Goal: Task Accomplishment & Management: Manage account settings

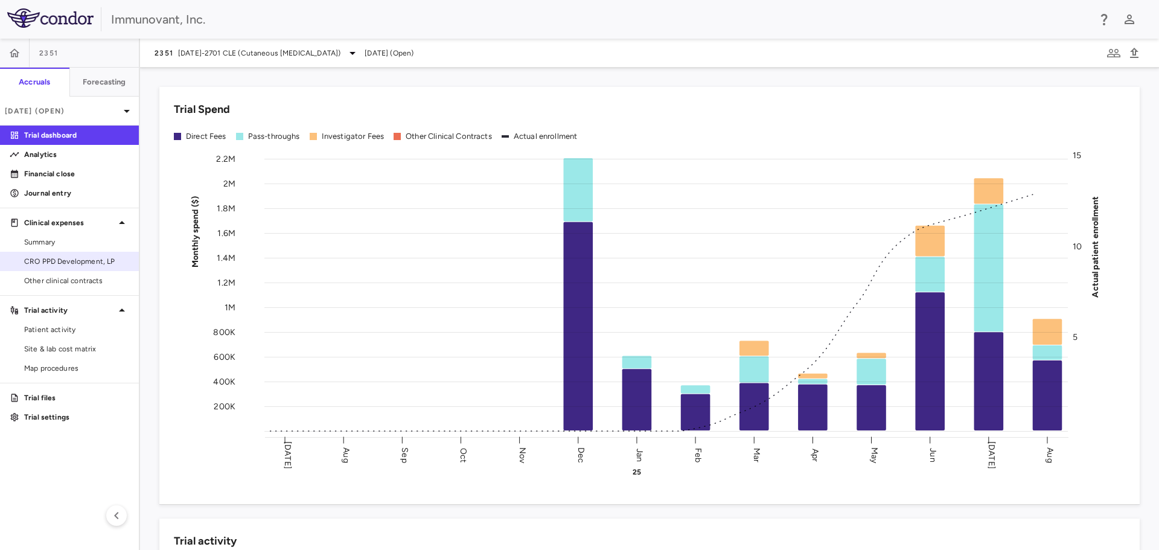
click at [91, 261] on span "CRO PPD Development, LP" at bounding box center [76, 261] width 105 height 11
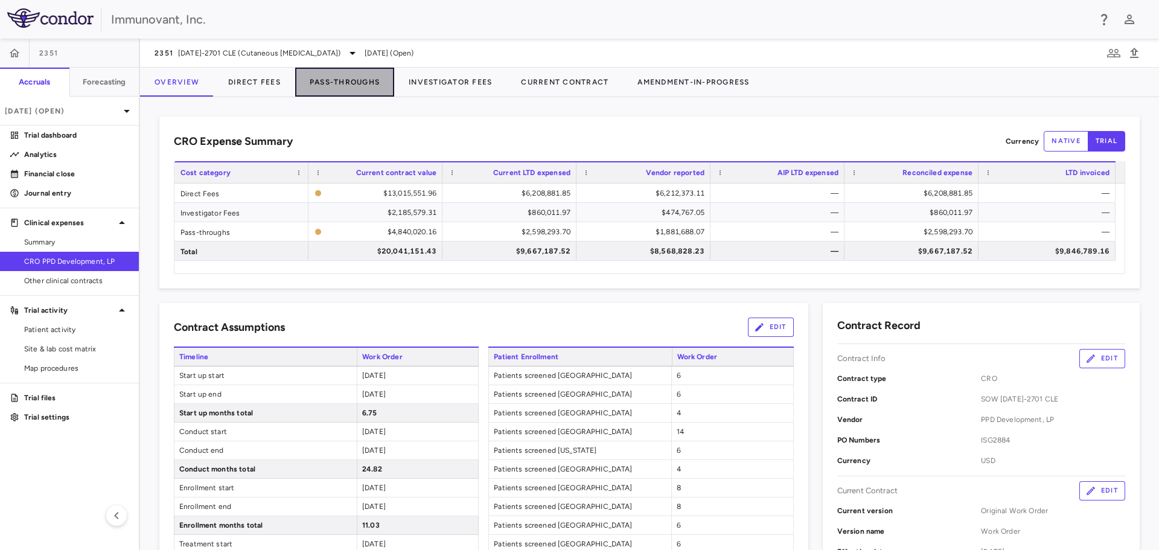
click at [350, 77] on button "Pass-Throughs" at bounding box center [344, 82] width 99 height 29
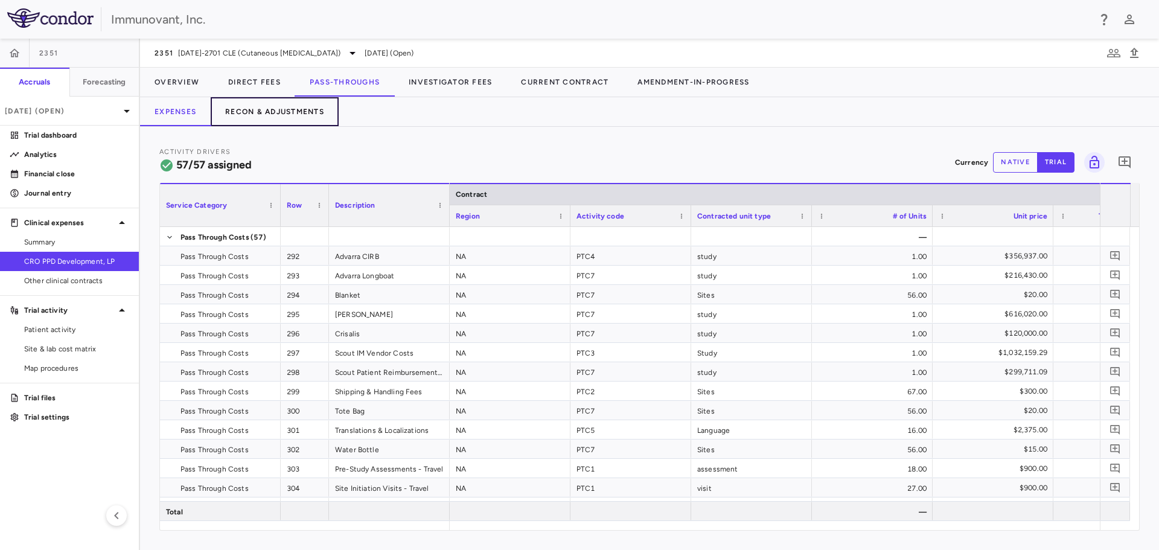
click at [269, 109] on button "Recon & Adjustments" at bounding box center [275, 111] width 128 height 29
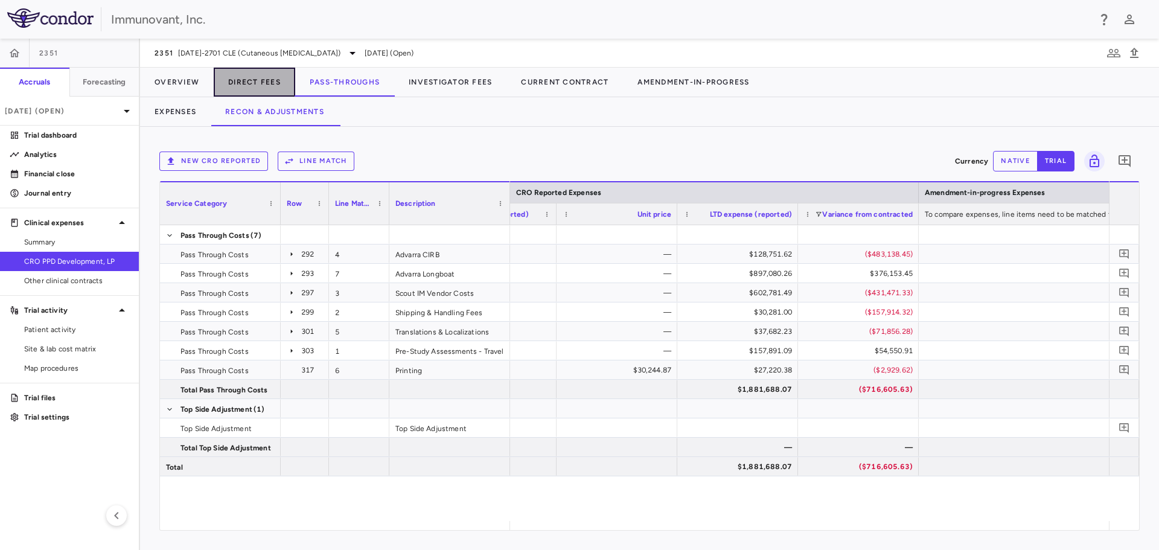
click at [258, 75] on button "Direct Fees" at bounding box center [254, 82] width 81 height 29
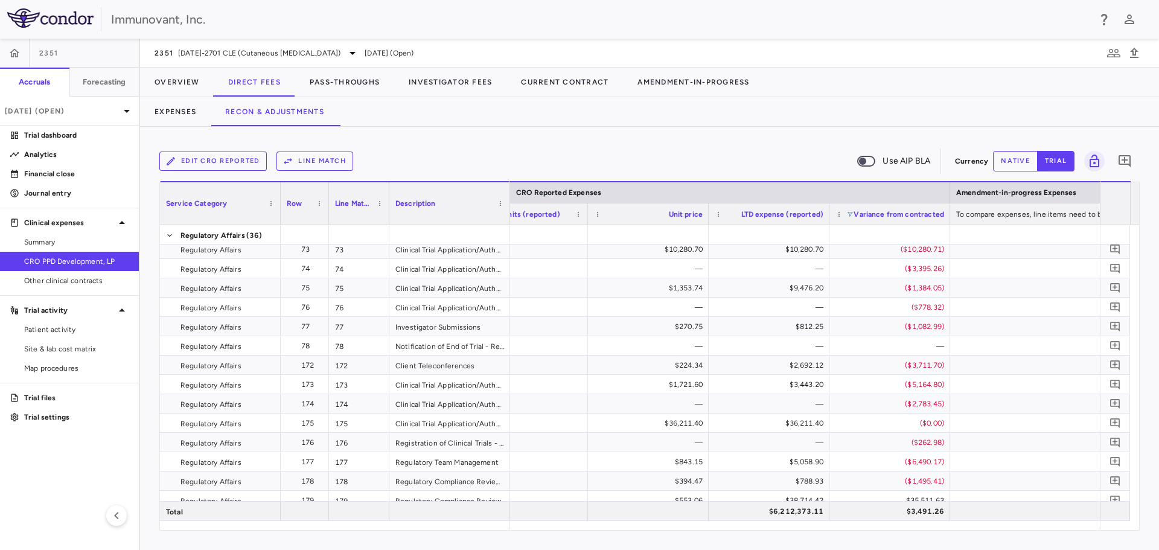
click at [849, 213] on span at bounding box center [849, 214] width 7 height 7
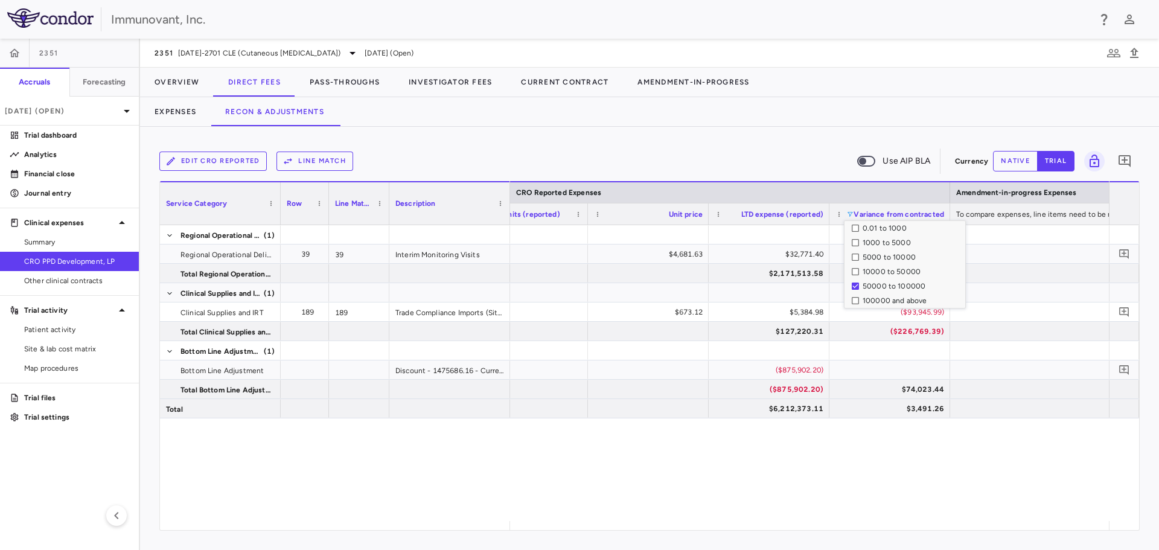
click at [855, 307] on div "100000 and above" at bounding box center [908, 300] width 113 height 14
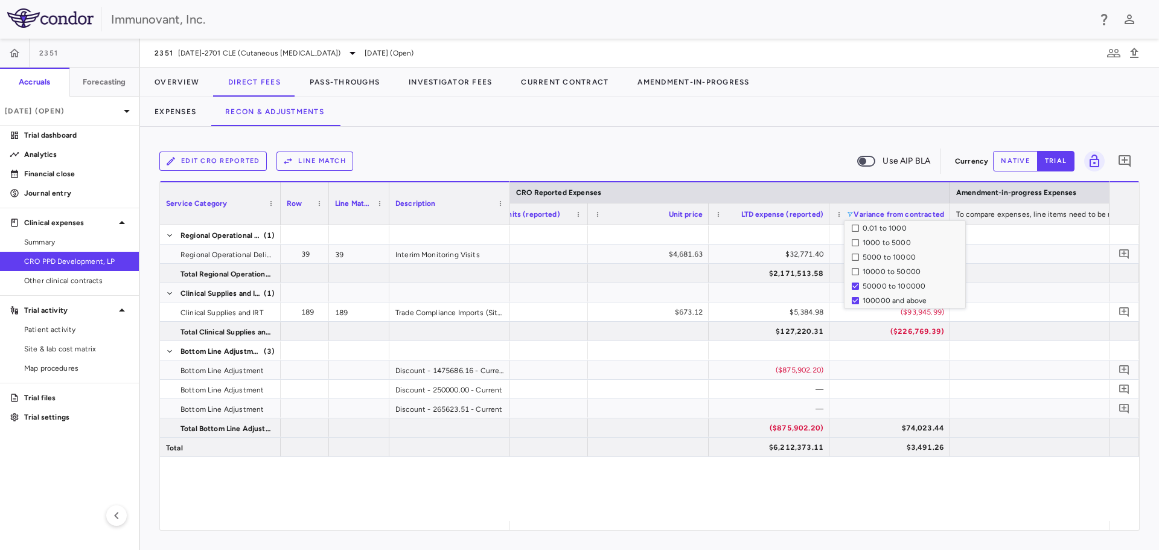
click at [908, 474] on div "($875,902.20) ($875,902.20) $74,023.44 $6,212,373.11 $3,491.26 visit 7 $4,681.6…" at bounding box center [809, 373] width 599 height 296
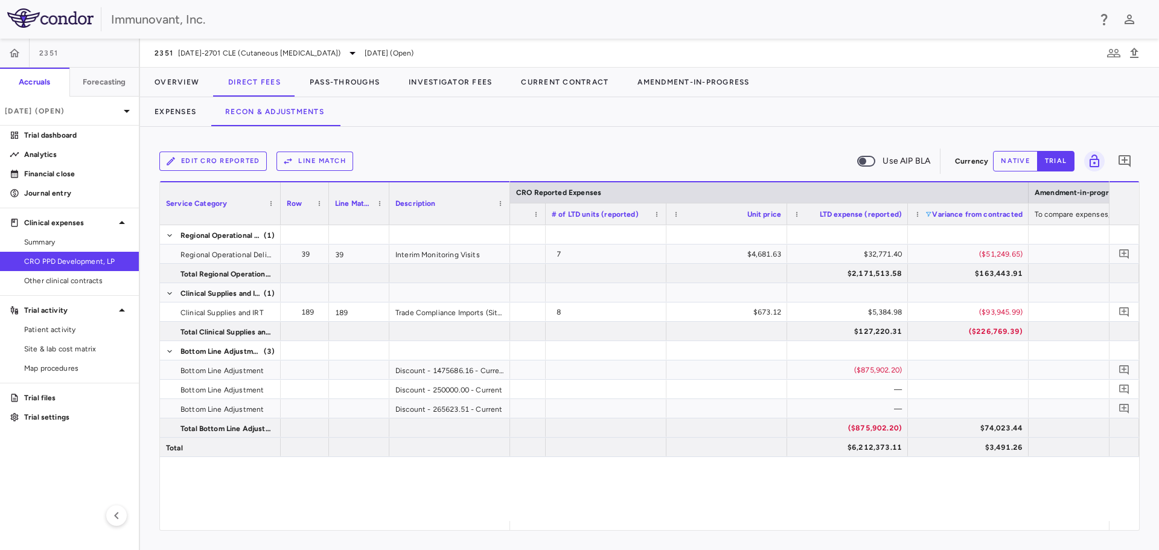
click at [929, 216] on span at bounding box center [928, 214] width 7 height 7
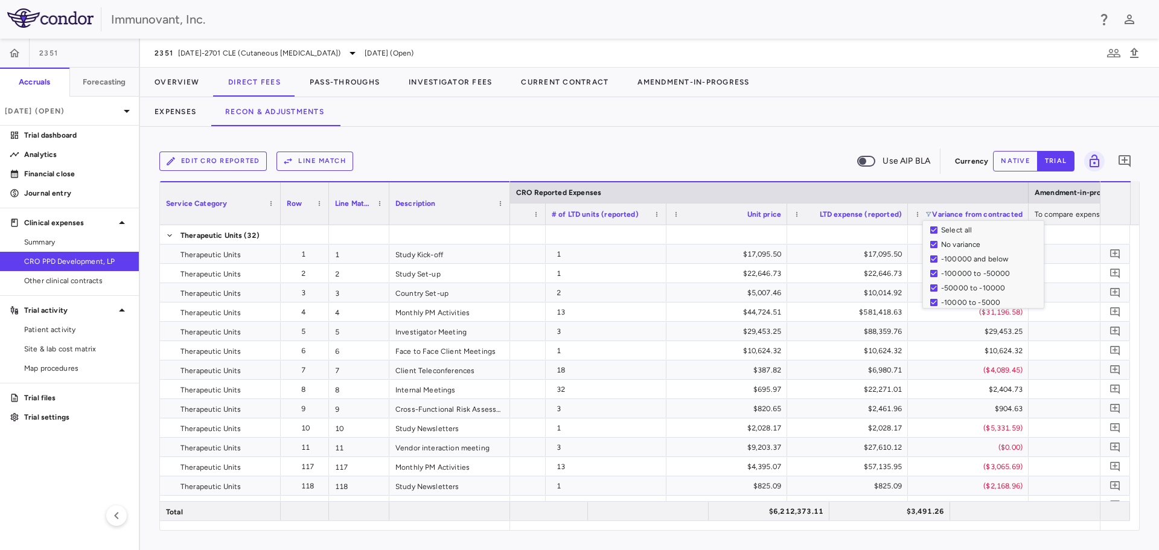
click at [956, 104] on div "Expenses Recon & Adjustments" at bounding box center [649, 111] width 1019 height 29
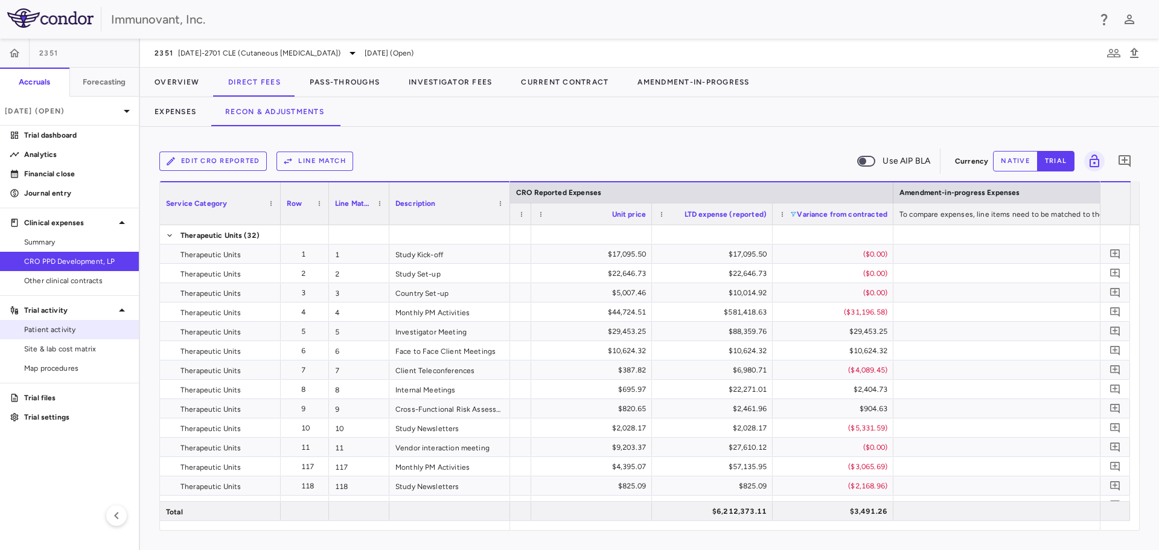
click at [37, 330] on span "Patient activity" at bounding box center [76, 329] width 105 height 11
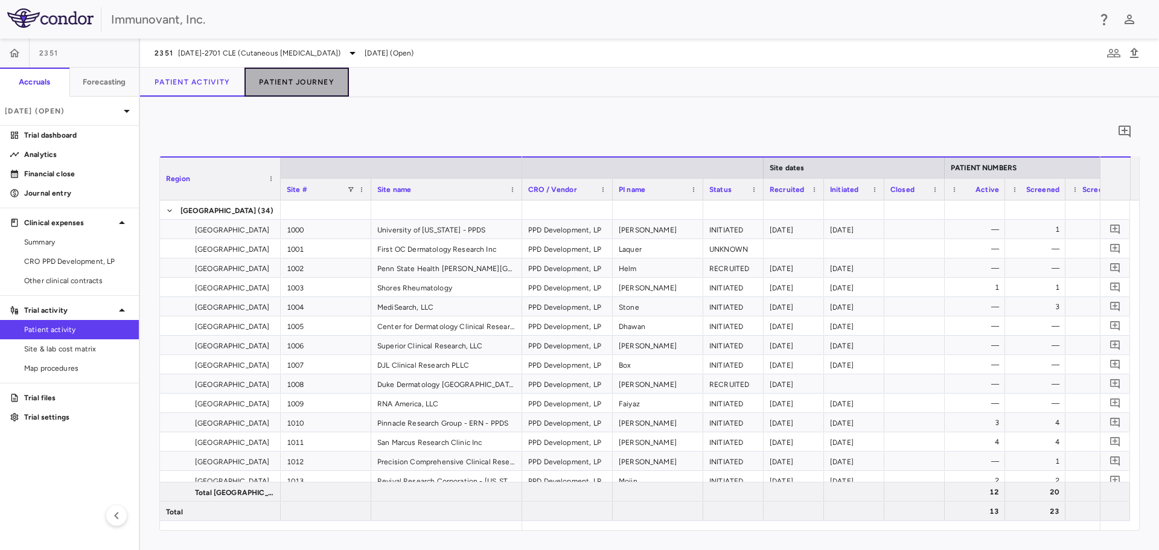
click at [304, 80] on button "Patient Journey" at bounding box center [296, 82] width 104 height 29
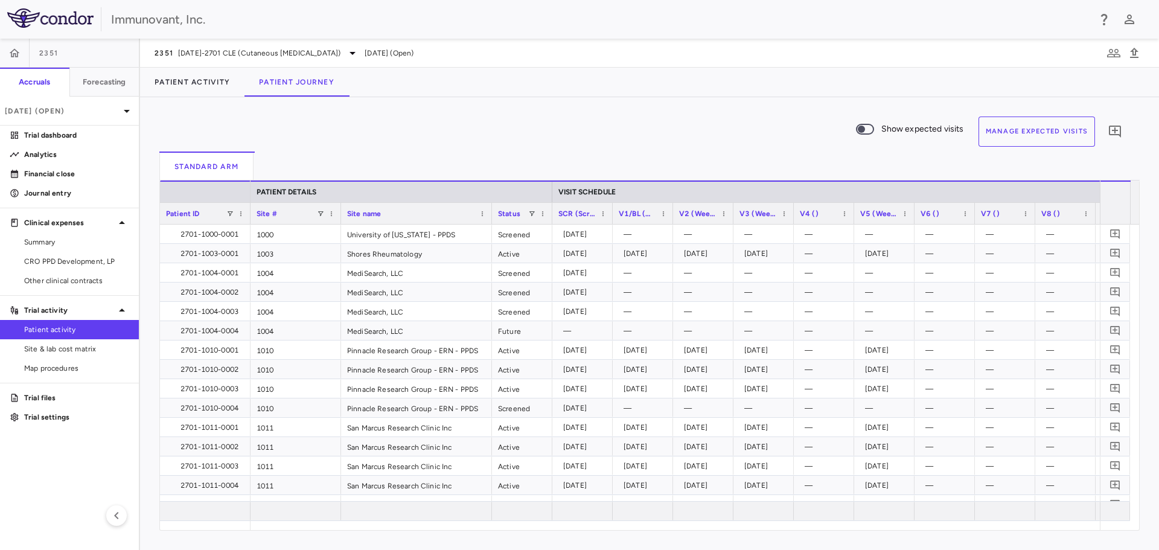
click at [870, 125] on span "Show expected visits to the end of the period." at bounding box center [865, 129] width 18 height 11
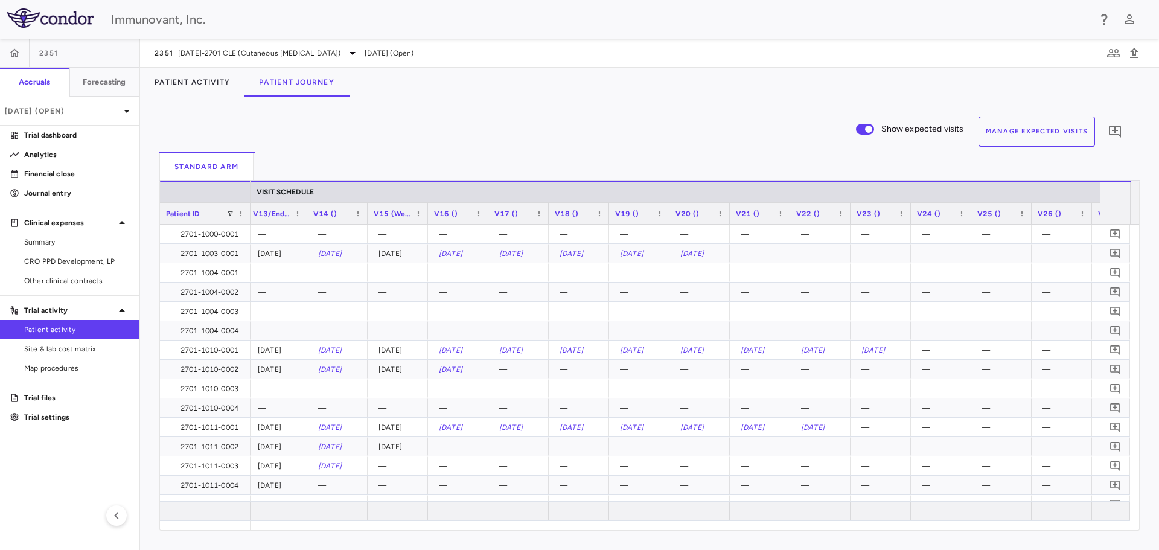
click at [1037, 127] on button "Manage Expected Visits" at bounding box center [1036, 131] width 117 height 30
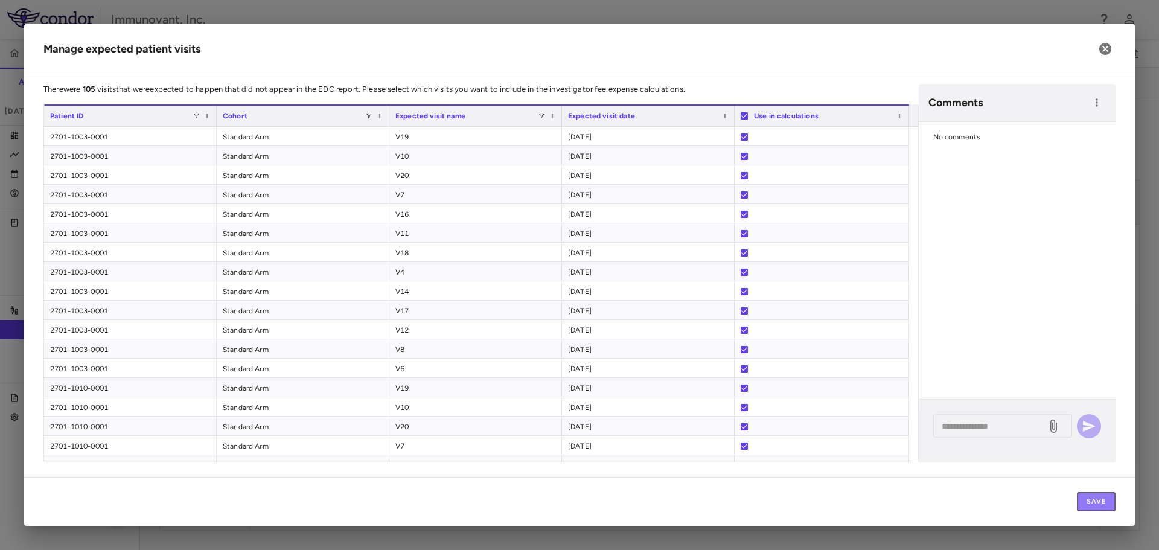
click at [1094, 499] on button "Save" at bounding box center [1096, 501] width 39 height 19
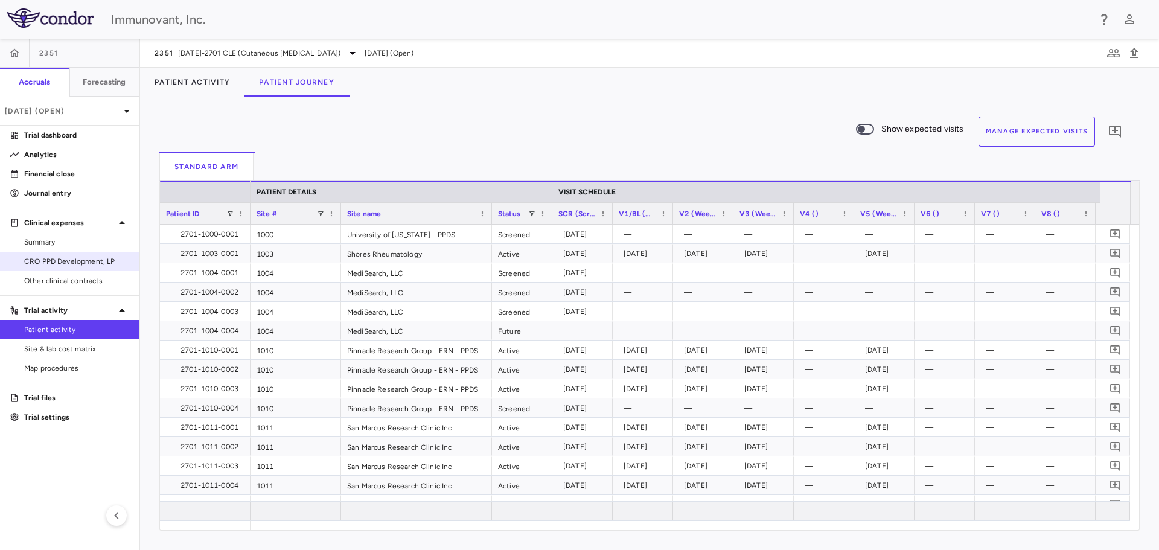
click at [63, 261] on span "CRO PPD Development, LP" at bounding box center [76, 261] width 105 height 11
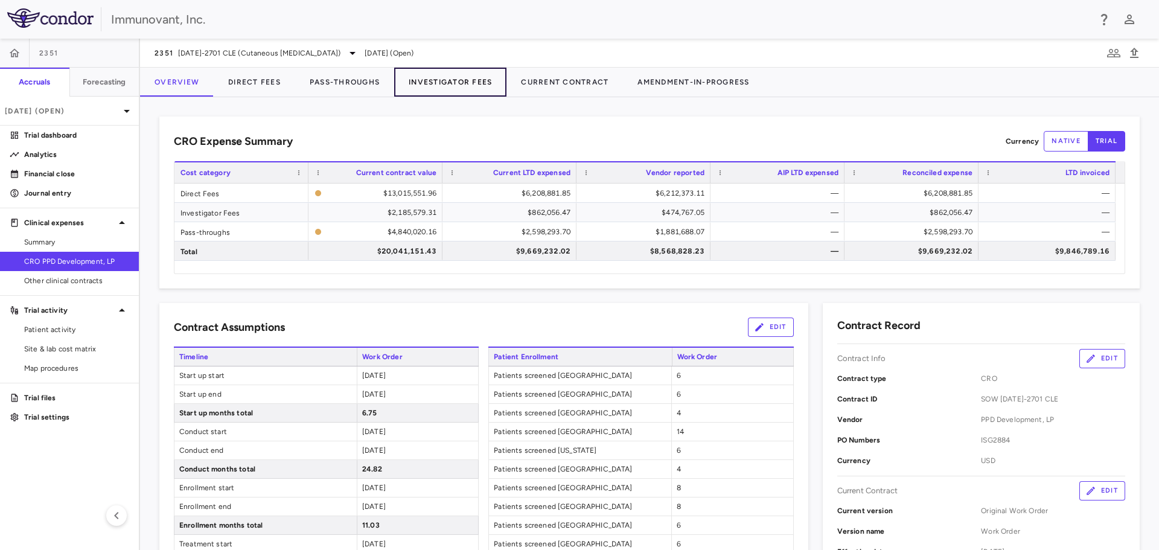
click at [464, 81] on button "Investigator Fees" at bounding box center [450, 82] width 112 height 29
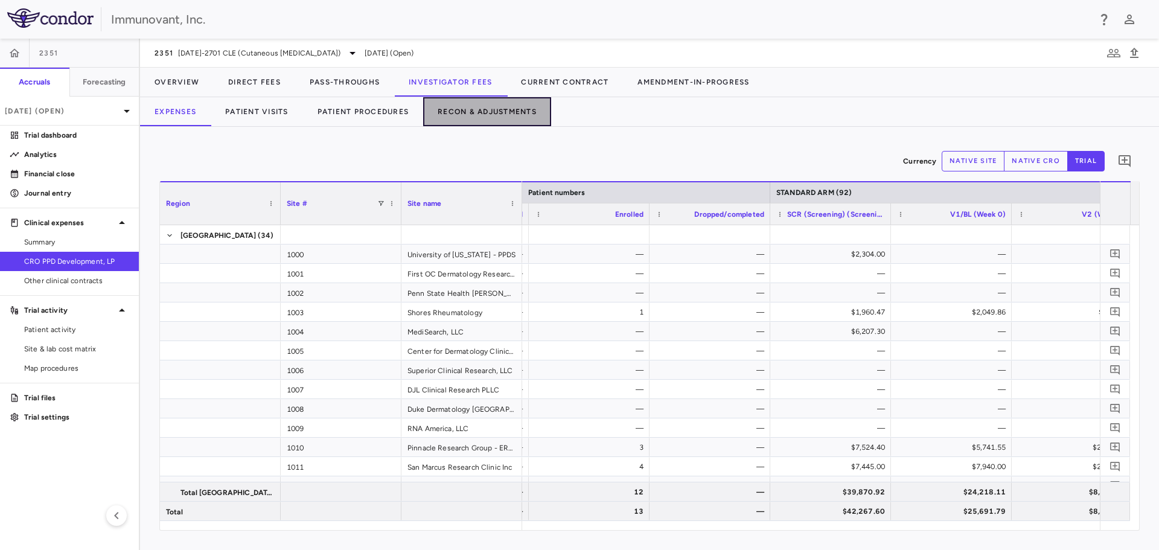
click at [483, 109] on button "Recon & Adjustments" at bounding box center [487, 111] width 128 height 29
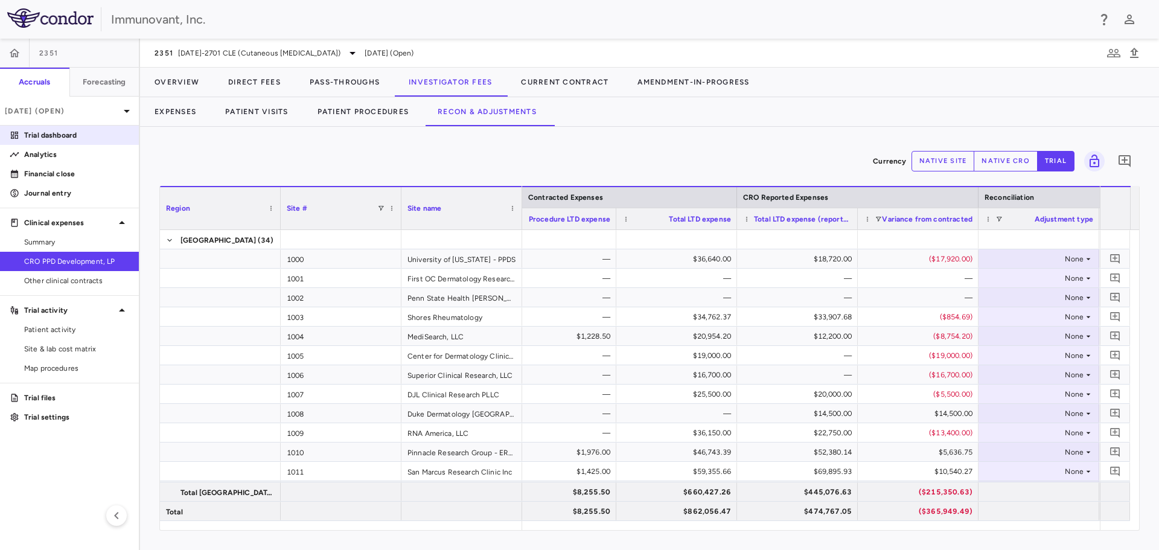
drag, startPoint x: 40, startPoint y: 133, endPoint x: 131, endPoint y: 129, distance: 90.7
click at [40, 133] on p "Trial dashboard" at bounding box center [76, 135] width 105 height 11
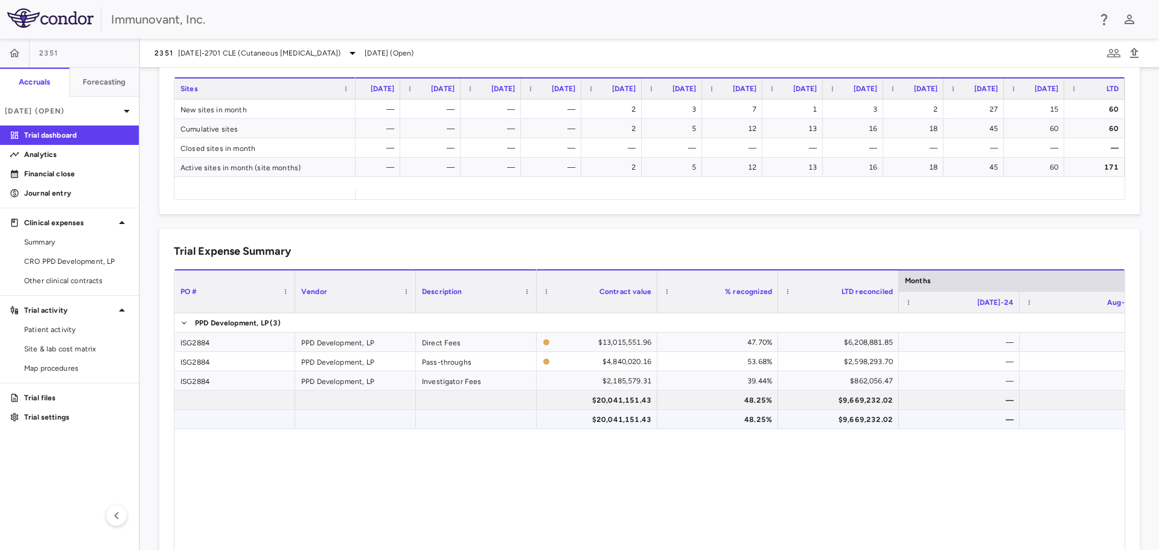
scroll to position [502, 0]
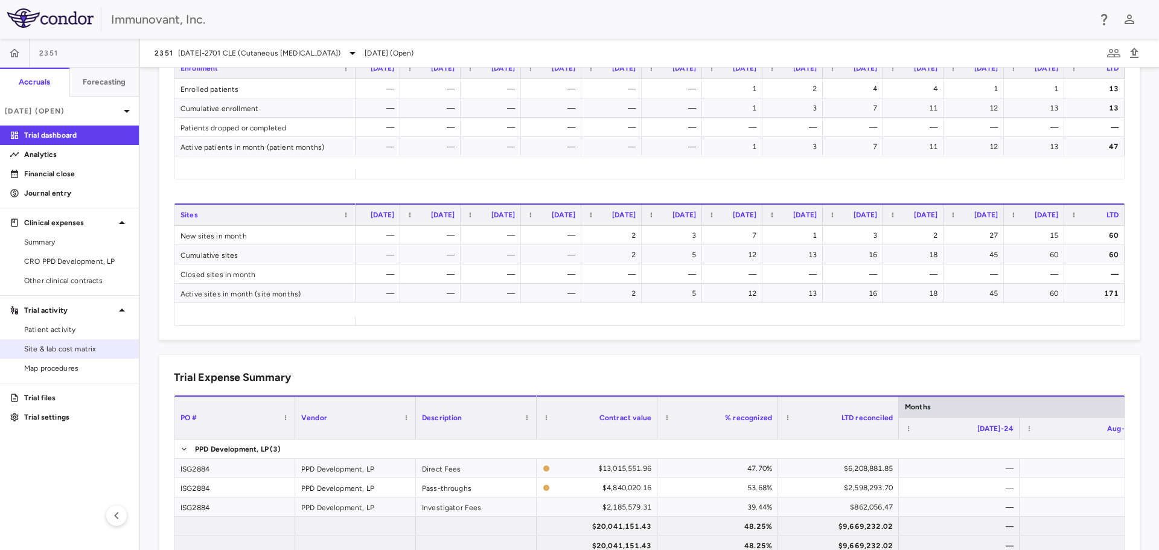
click at [39, 348] on span "Site & lab cost matrix" at bounding box center [76, 348] width 105 height 11
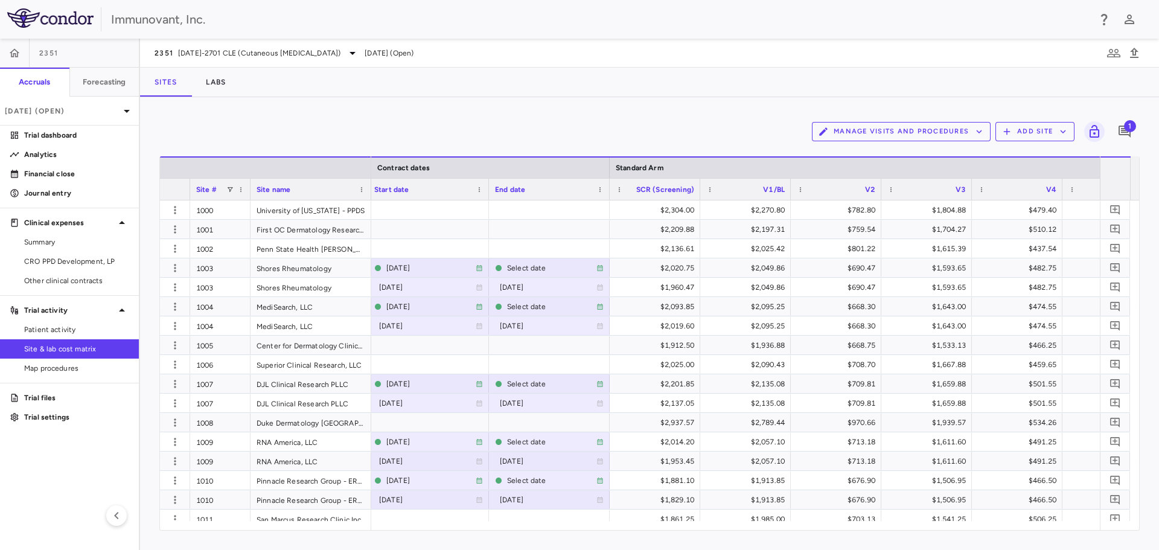
scroll to position [0, 1145]
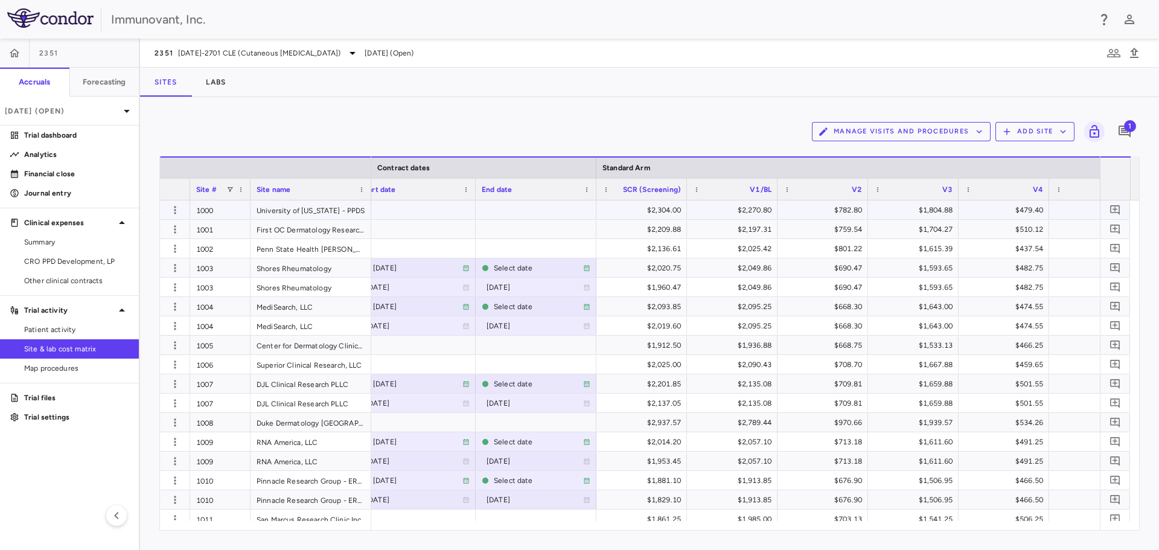
click at [656, 210] on div "$2,304.00" at bounding box center [644, 209] width 74 height 19
click at [685, 119] on div "Manage Visits and Procedures Add Site 1" at bounding box center [649, 131] width 980 height 30
click at [680, 125] on div "Manage Visits and Procedures Add Site 1" at bounding box center [649, 131] width 980 height 30
click at [628, 231] on div "$2,209.88" at bounding box center [644, 229] width 74 height 19
click at [620, 132] on div "Manage Visits and Procedures Add Site 1" at bounding box center [649, 131] width 980 height 30
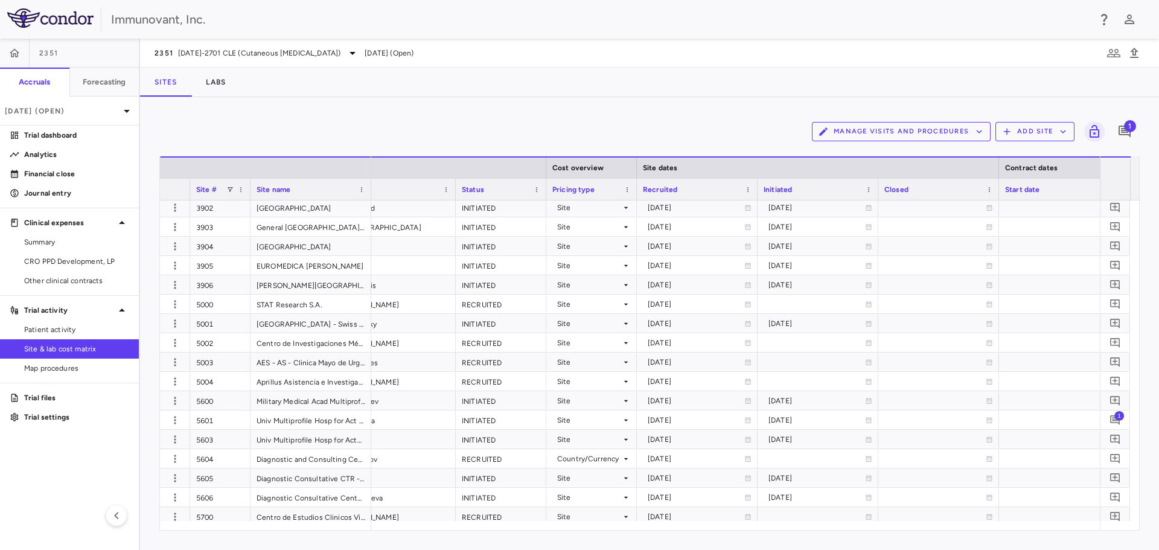
scroll to position [0, 416]
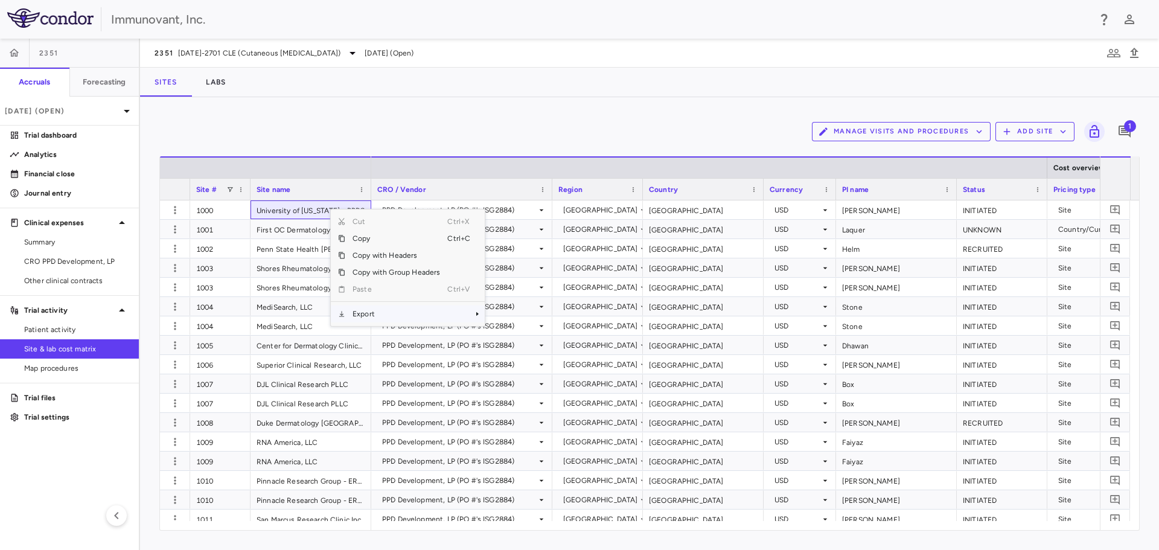
click at [381, 315] on span "Export" at bounding box center [396, 313] width 102 height 17
click at [476, 119] on div "Manage Visits and Procedures Add Site 1" at bounding box center [649, 131] width 980 height 30
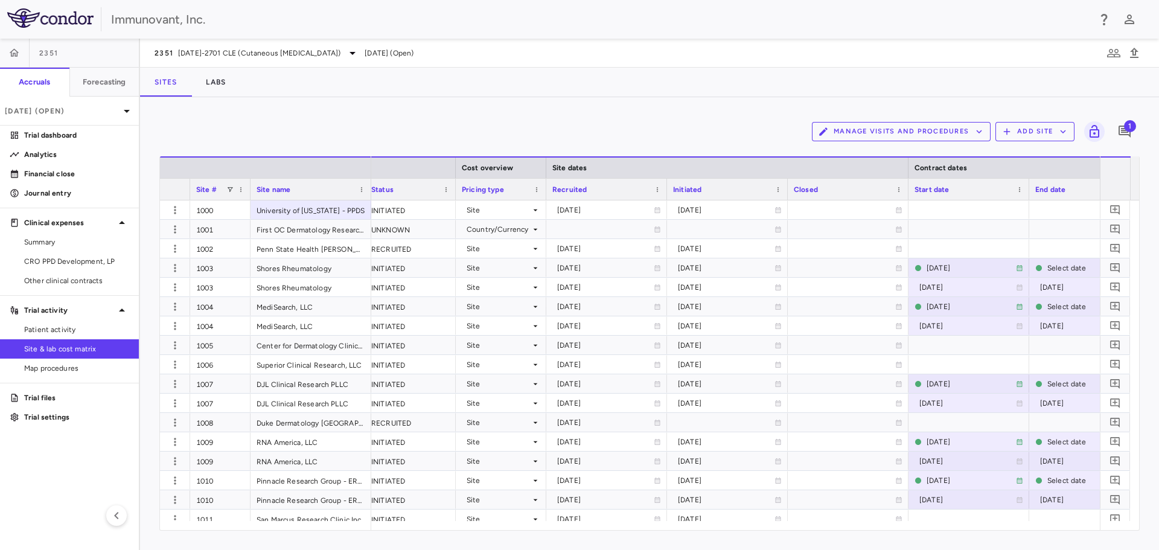
scroll to position [0, 637]
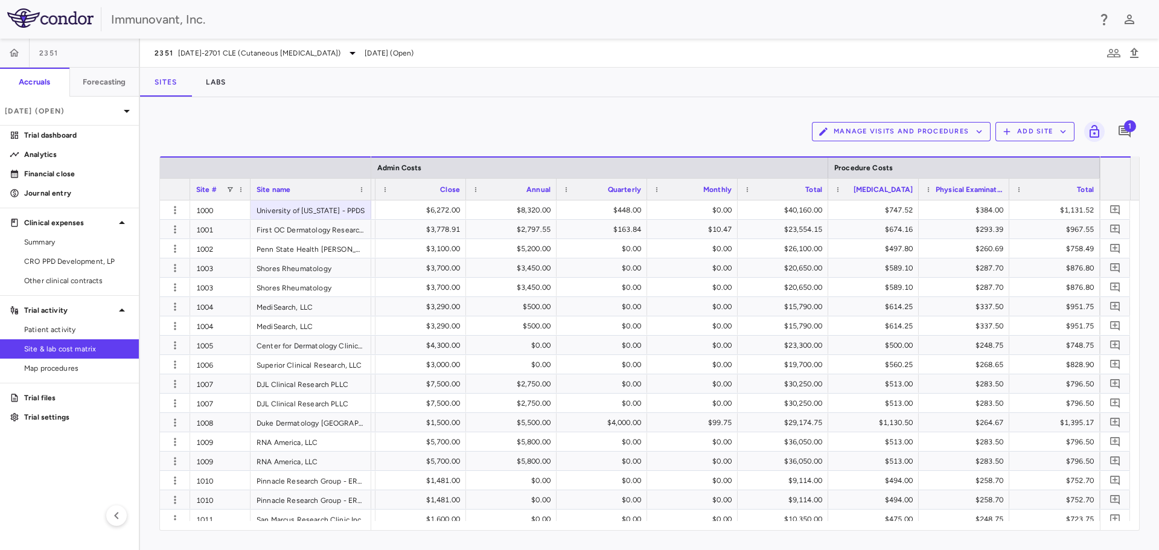
click at [401, 117] on div "Manage Visits and Procedures Add Site 1" at bounding box center [649, 131] width 980 height 30
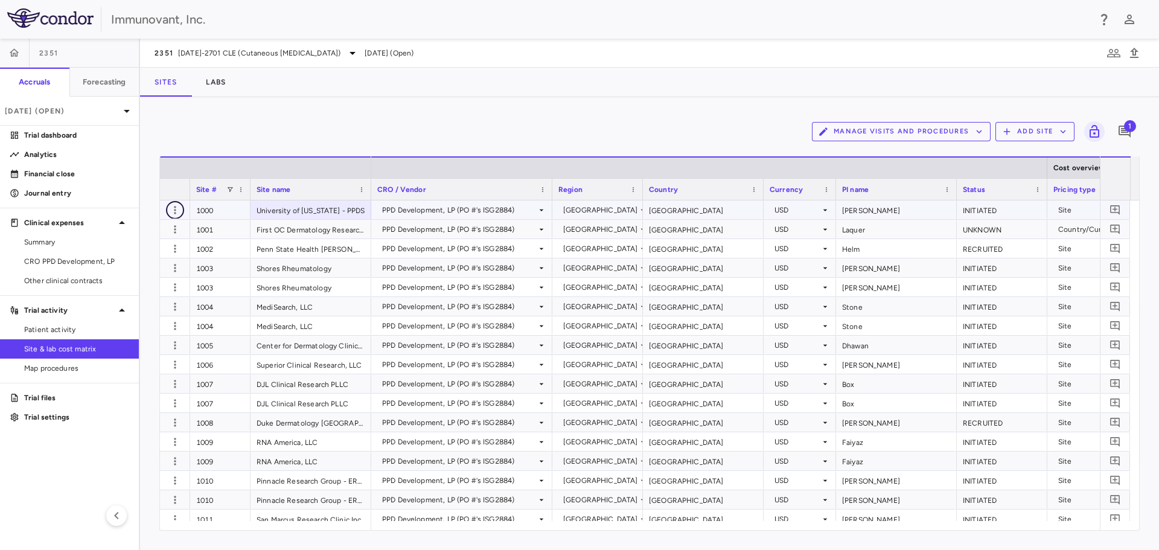
click at [173, 209] on icon "button" at bounding box center [175, 210] width 12 height 12
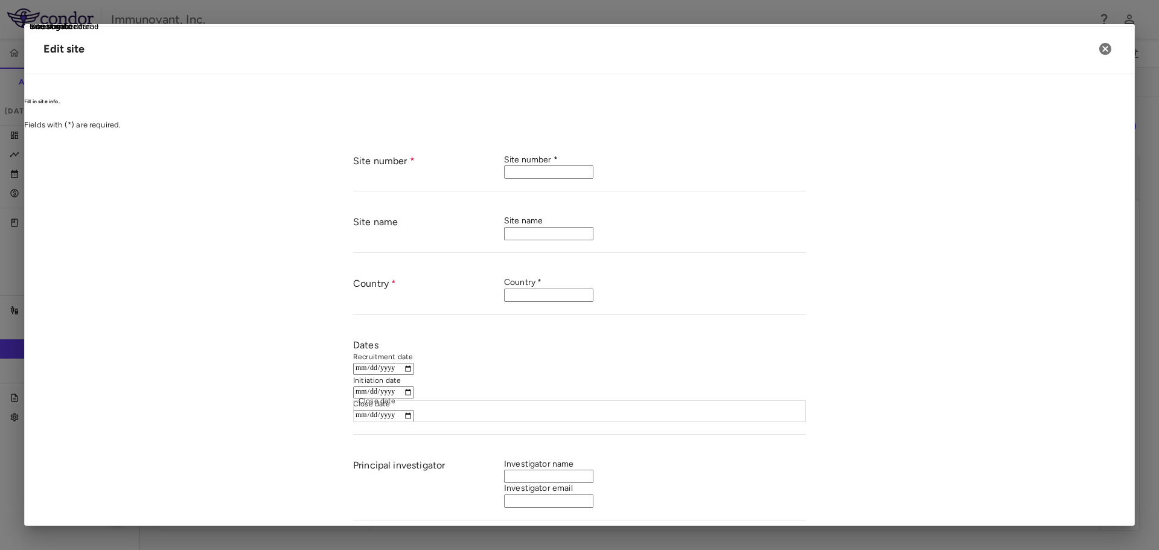
type input "****"
type input "**********"
type input "***"
type input "**********"
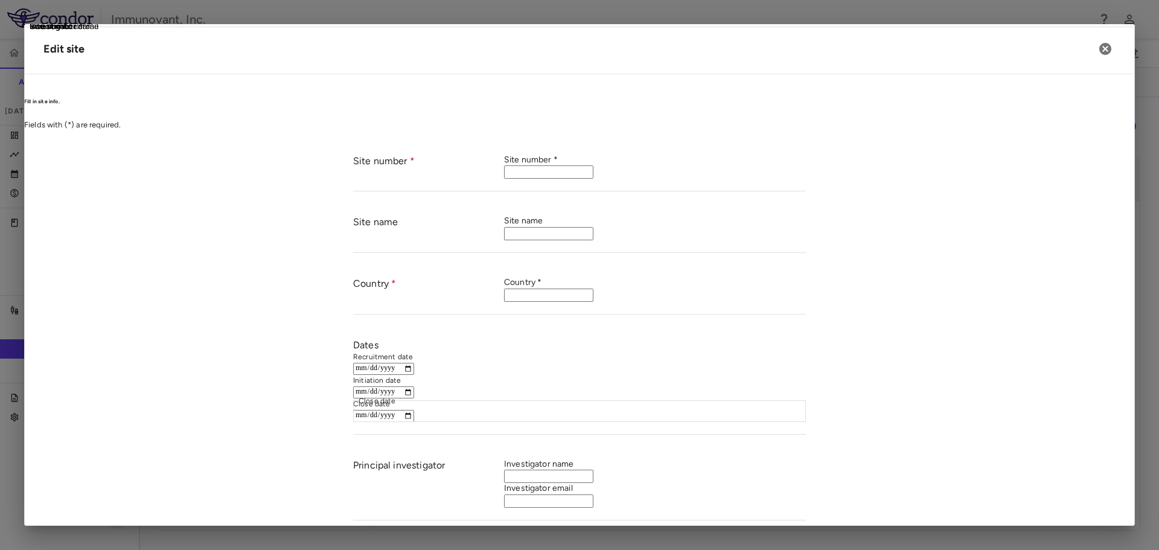
type input "*********"
click at [1105, 48] on icon "button" at bounding box center [1105, 49] width 14 height 14
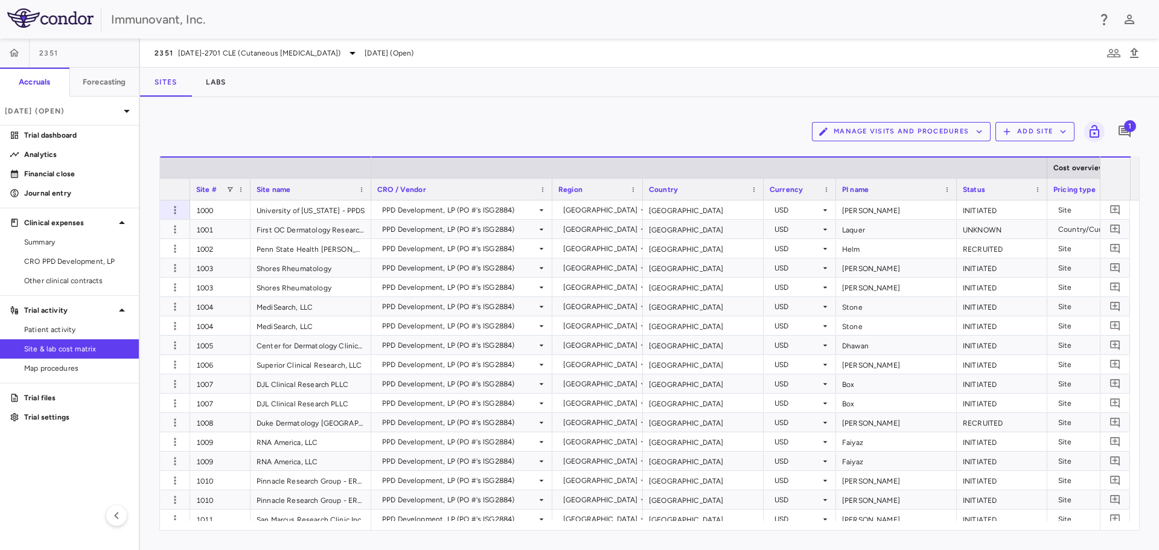
click at [360, 123] on div "Manage Visits and Procedures Add Site 1" at bounding box center [649, 131] width 980 height 30
click at [980, 132] on icon "button" at bounding box center [979, 132] width 5 height 4
click at [361, 192] on span at bounding box center [361, 189] width 7 height 7
click at [408, 291] on span "Autosize All Columns" at bounding box center [415, 291] width 89 height 17
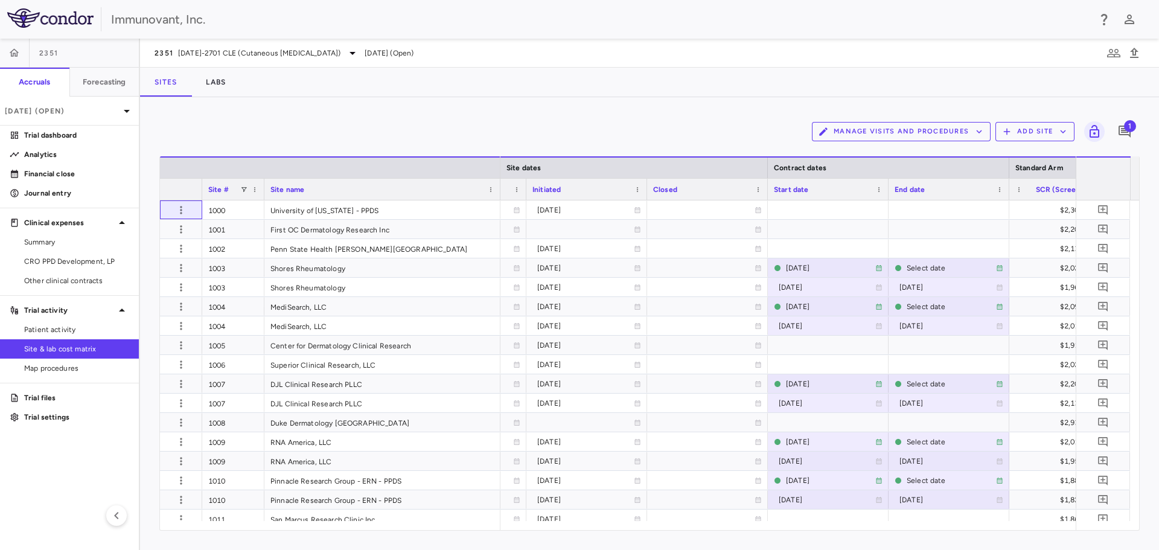
scroll to position [0, 890]
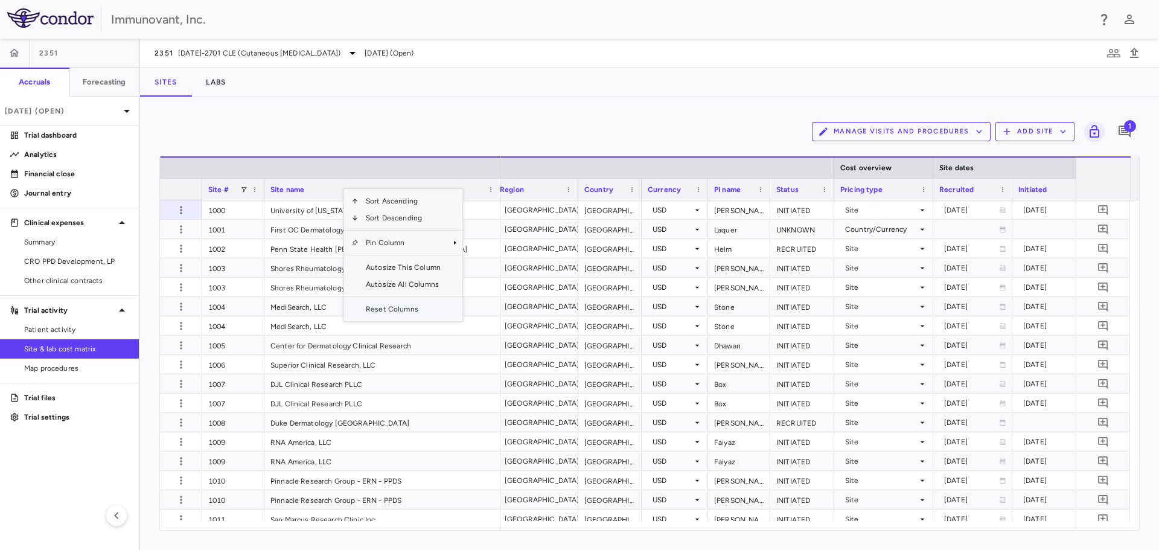
click at [403, 311] on span "Reset Columns" at bounding box center [402, 309] width 89 height 17
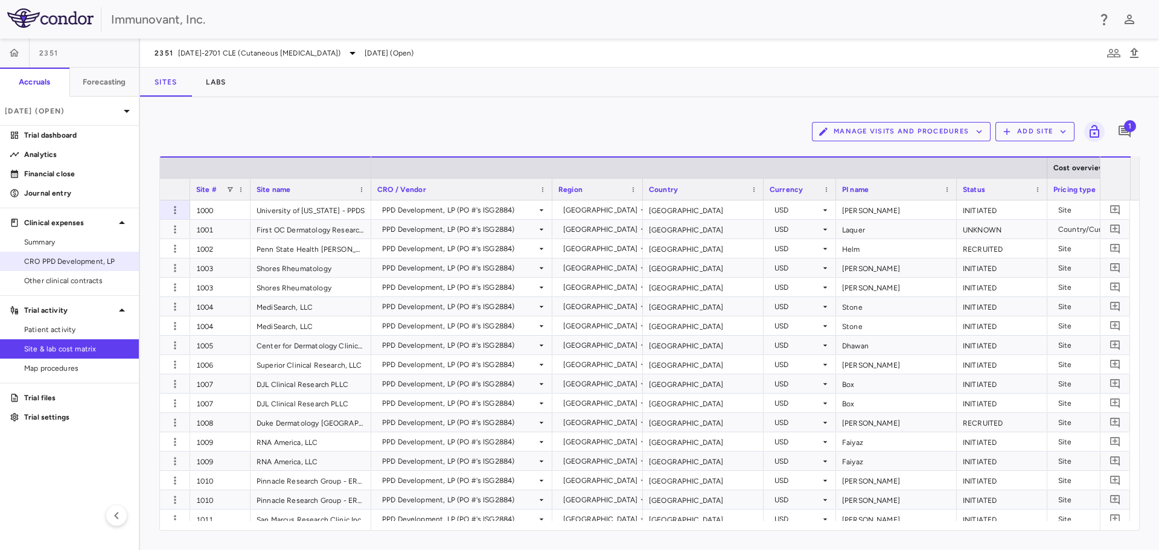
click at [60, 261] on span "CRO PPD Development, LP" at bounding box center [76, 261] width 105 height 11
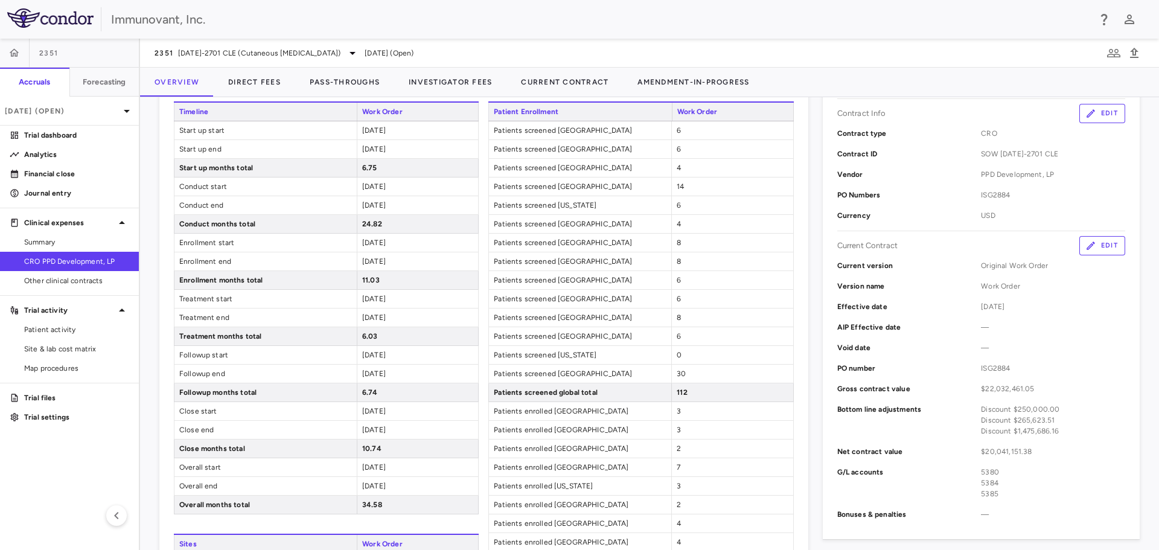
scroll to position [241, 0]
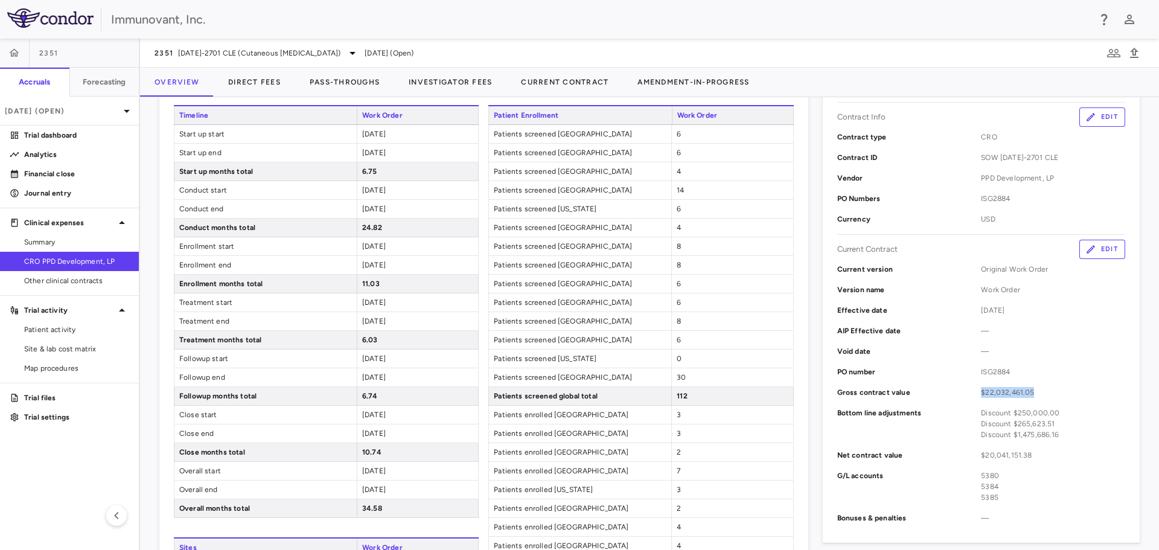
drag, startPoint x: 993, startPoint y: 392, endPoint x: 966, endPoint y: 389, distance: 27.9
click at [966, 389] on div "Gross contract value $22,032,461.05" at bounding box center [981, 392] width 288 height 21
click at [957, 454] on div "Net contract value $20,041,151.38" at bounding box center [981, 455] width 288 height 21
drag, startPoint x: 1050, startPoint y: 435, endPoint x: 976, endPoint y: 415, distance: 76.4
click at [981, 415] on span "Discount $250,000.00 Discount $265,623.51 Discount $1,475,686.16" at bounding box center [1053, 423] width 144 height 33
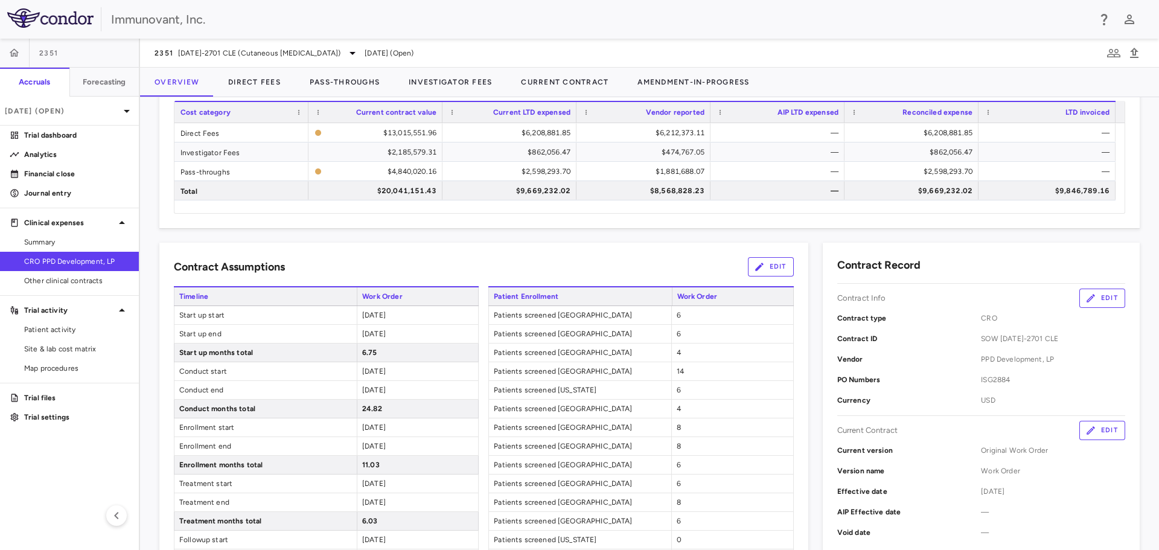
scroll to position [0, 0]
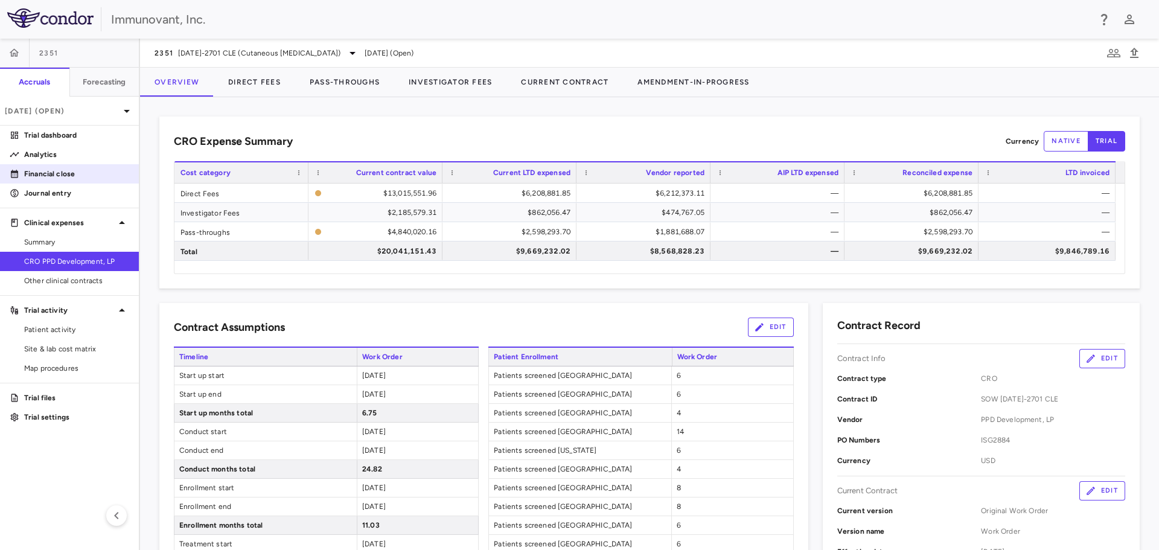
click at [65, 171] on p "Financial close" at bounding box center [76, 173] width 105 height 11
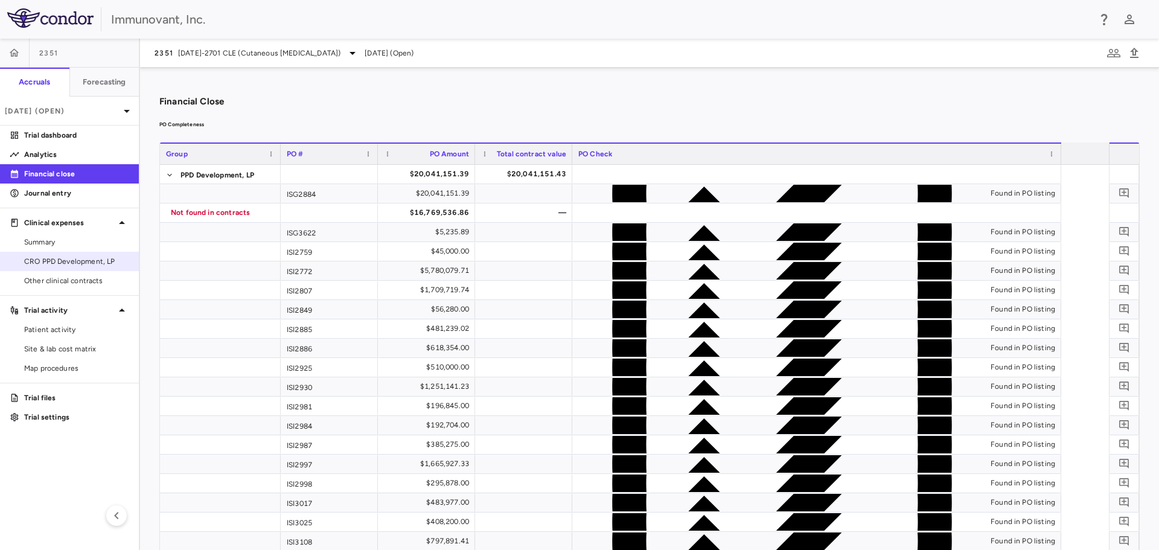
click at [51, 255] on link "CRO PPD Development, LP" at bounding box center [69, 261] width 139 height 18
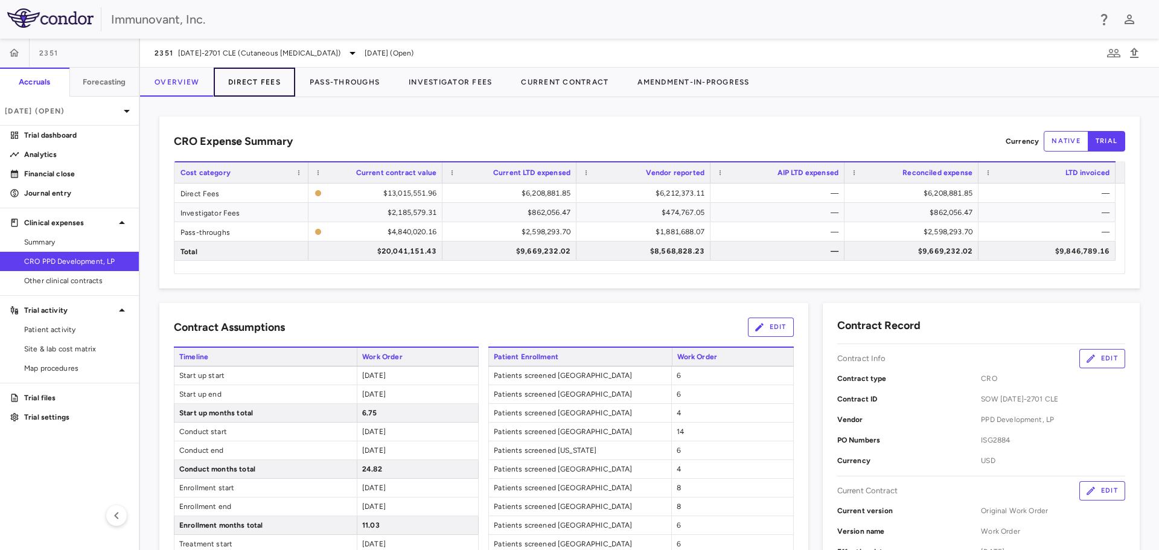
click at [247, 78] on button "Direct Fees" at bounding box center [254, 82] width 81 height 29
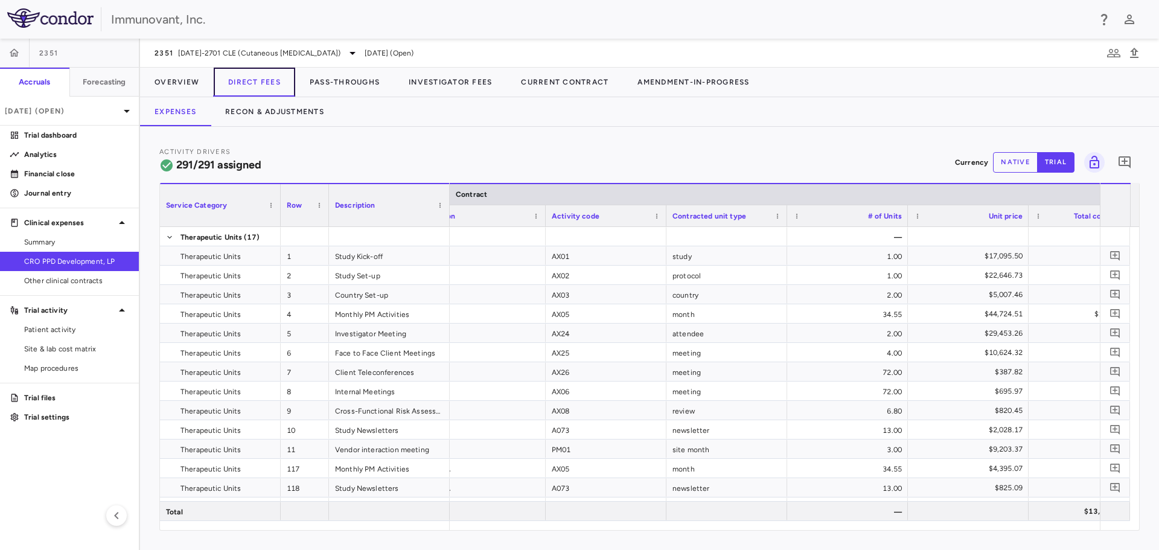
scroll to position [0, 75]
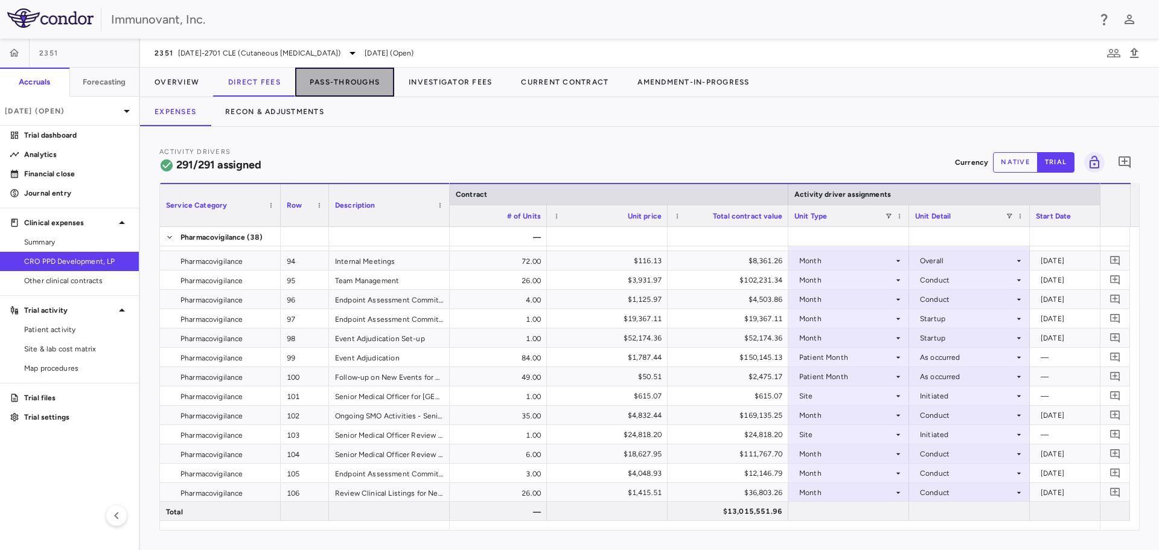
click at [333, 83] on button "Pass-Throughs" at bounding box center [344, 82] width 99 height 29
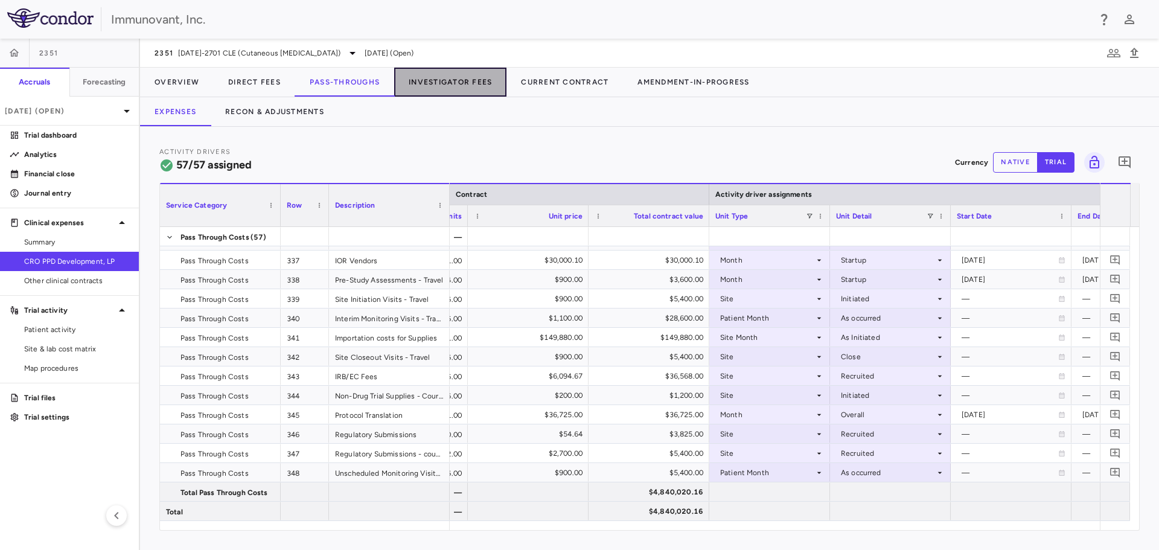
click at [452, 78] on button "Investigator Fees" at bounding box center [450, 82] width 112 height 29
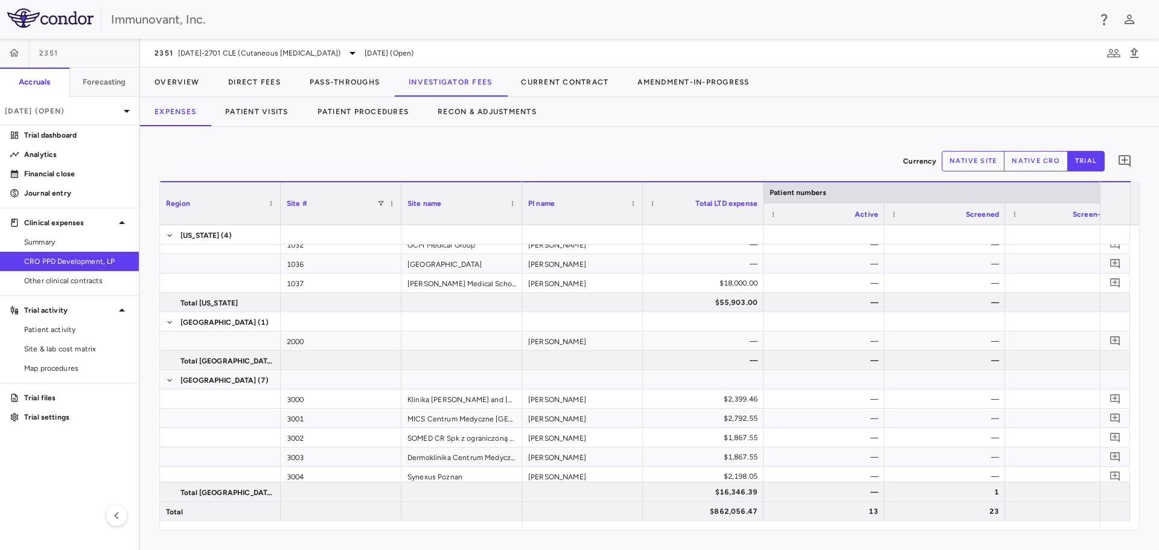
click at [578, 532] on div "Currency native site native cro trial 0 Region Drag here to set column labels R…" at bounding box center [649, 338] width 1019 height 423
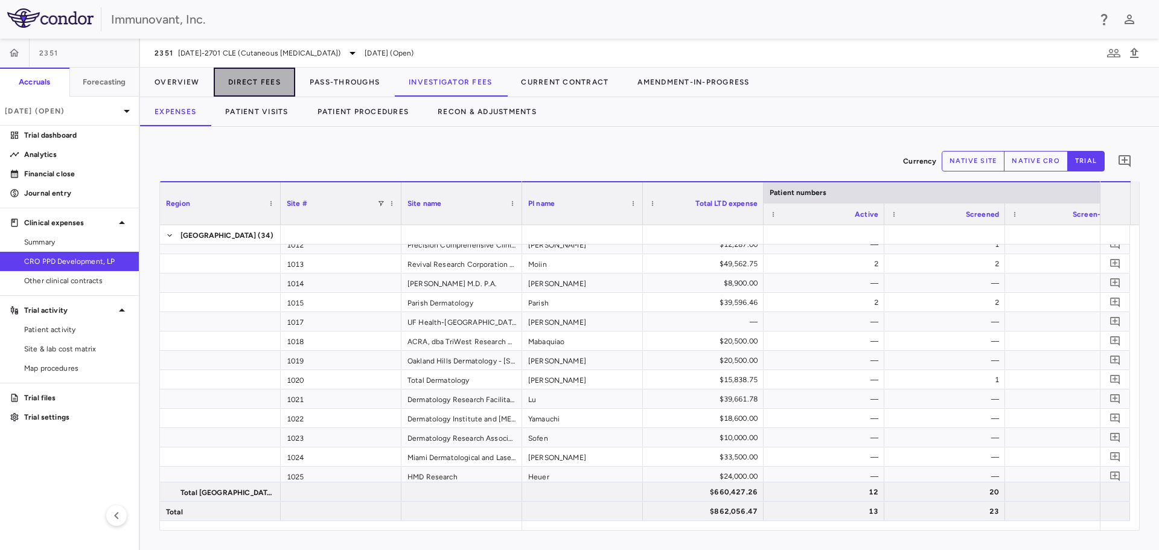
click at [251, 76] on button "Direct Fees" at bounding box center [254, 82] width 81 height 29
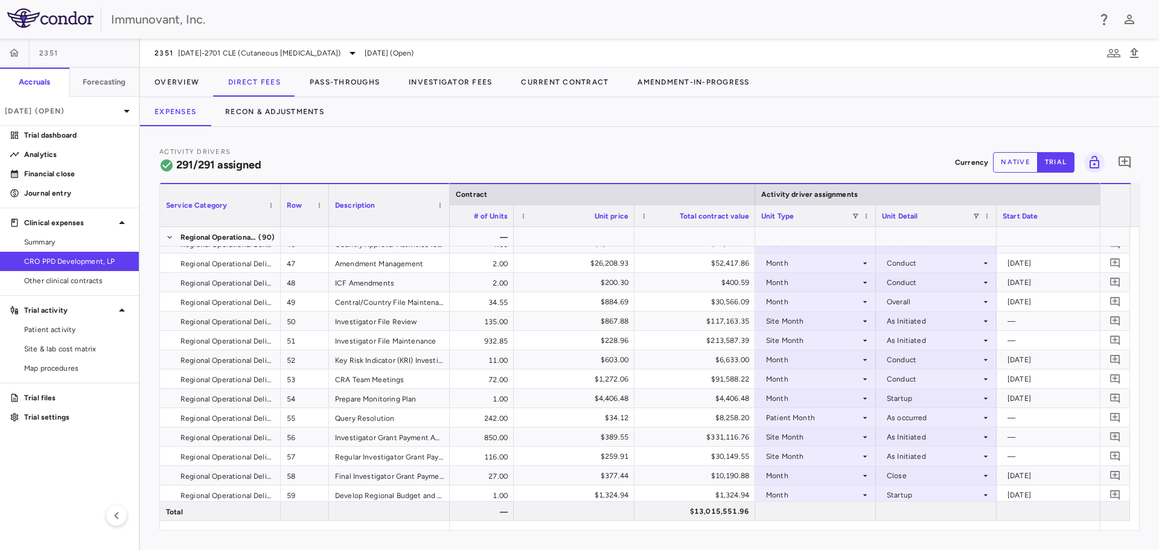
scroll to position [1844, 0]
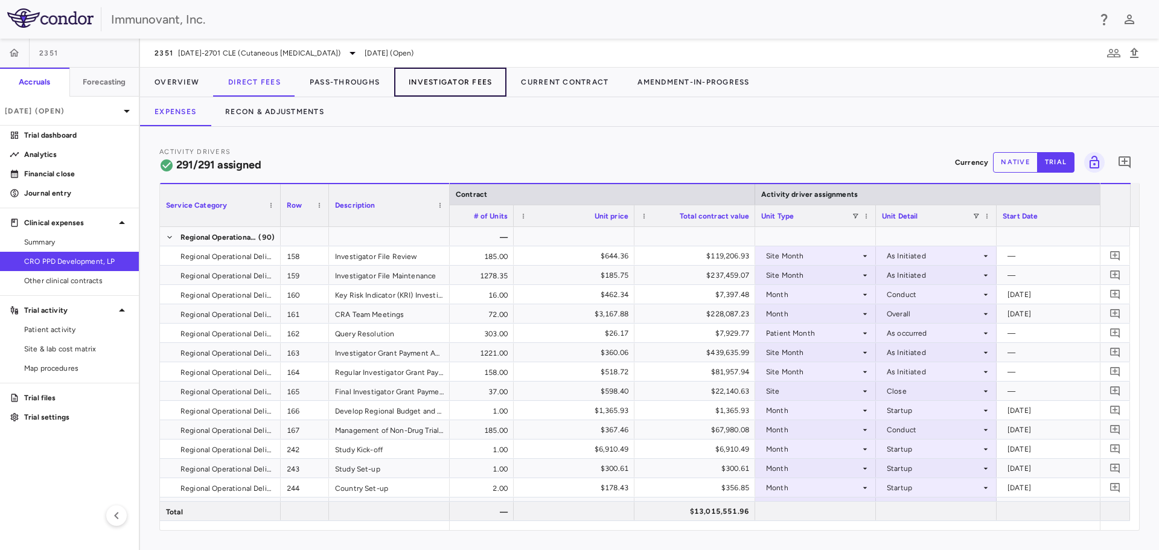
click at [462, 80] on button "Investigator Fees" at bounding box center [450, 82] width 112 height 29
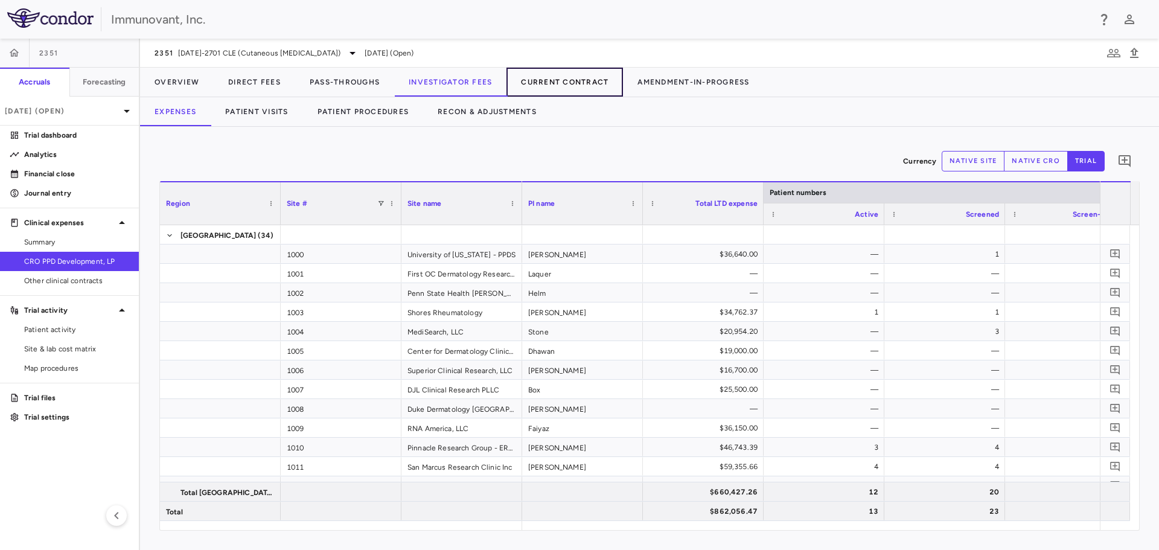
click at [562, 89] on button "Current Contract" at bounding box center [564, 82] width 116 height 29
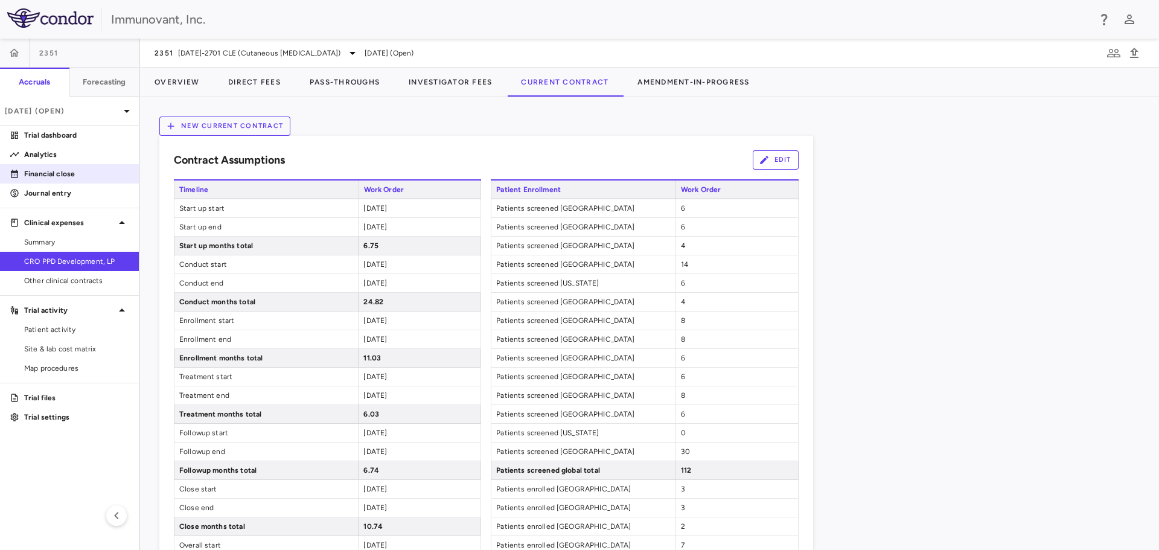
click at [67, 175] on p "Financial close" at bounding box center [76, 173] width 105 height 11
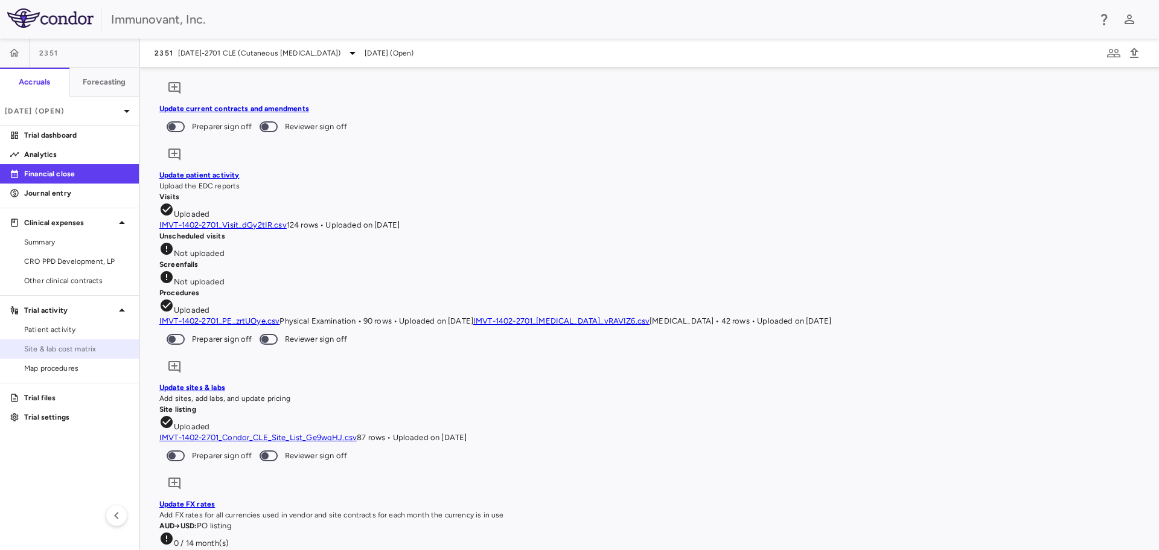
click at [58, 348] on span "Site & lab cost matrix" at bounding box center [76, 348] width 105 height 11
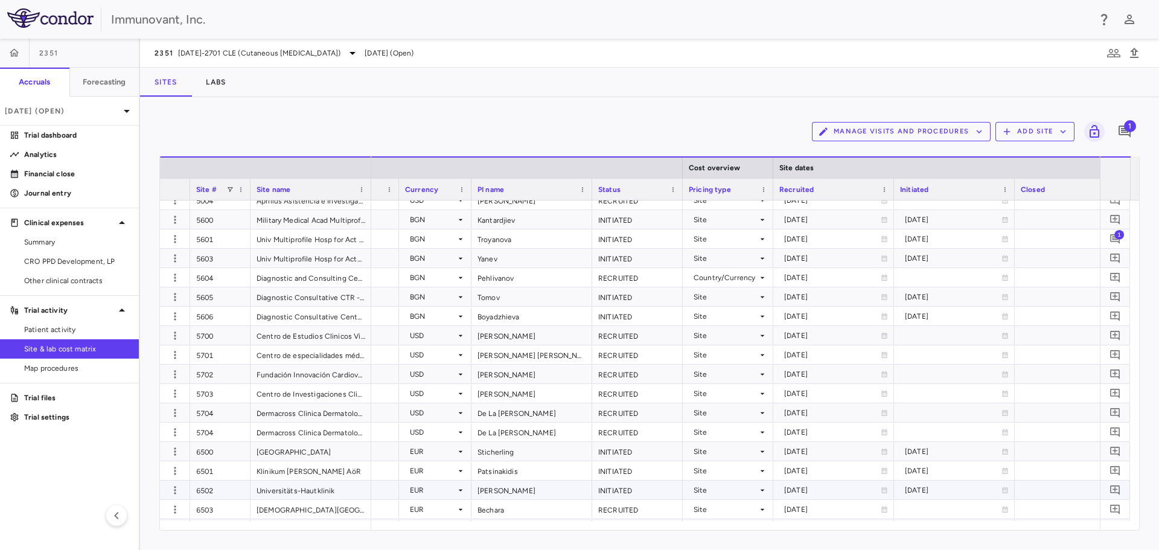
scroll to position [1445, 0]
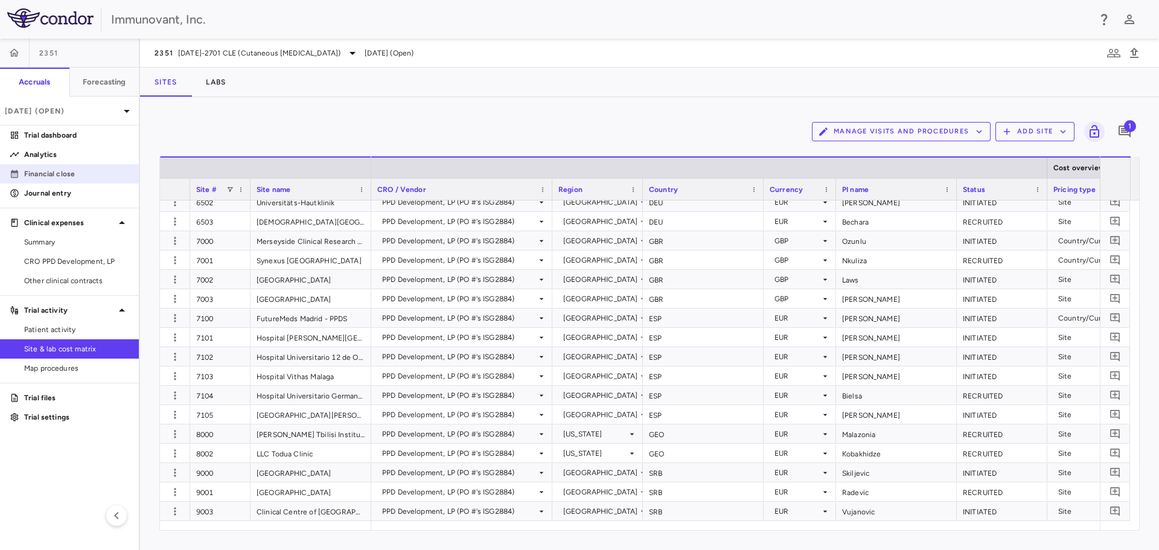
click at [85, 168] on link "Financial close" at bounding box center [69, 174] width 139 height 18
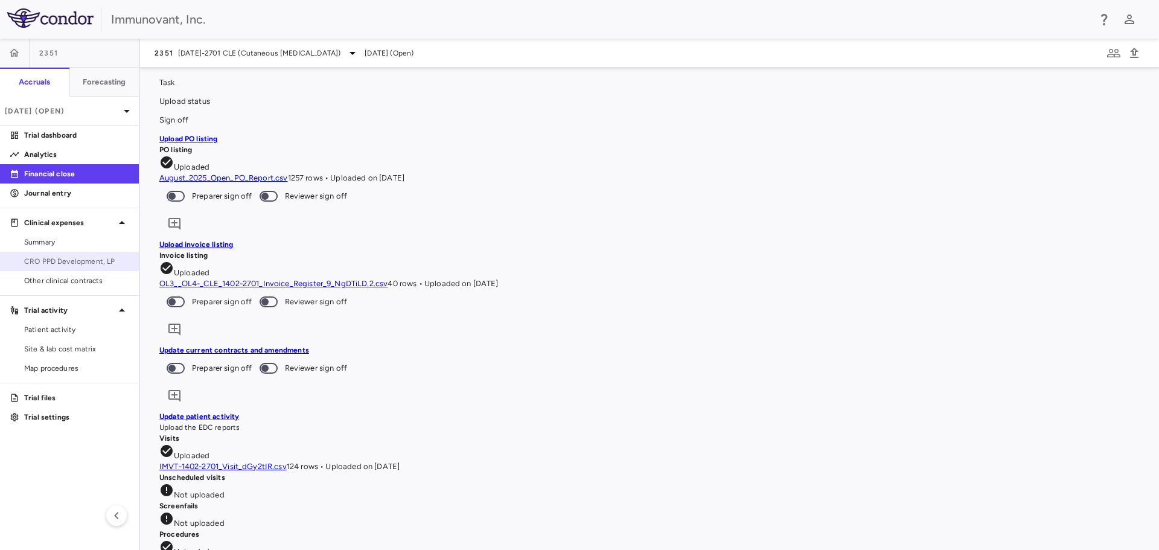
click at [43, 258] on span "CRO PPD Development, LP" at bounding box center [76, 261] width 105 height 11
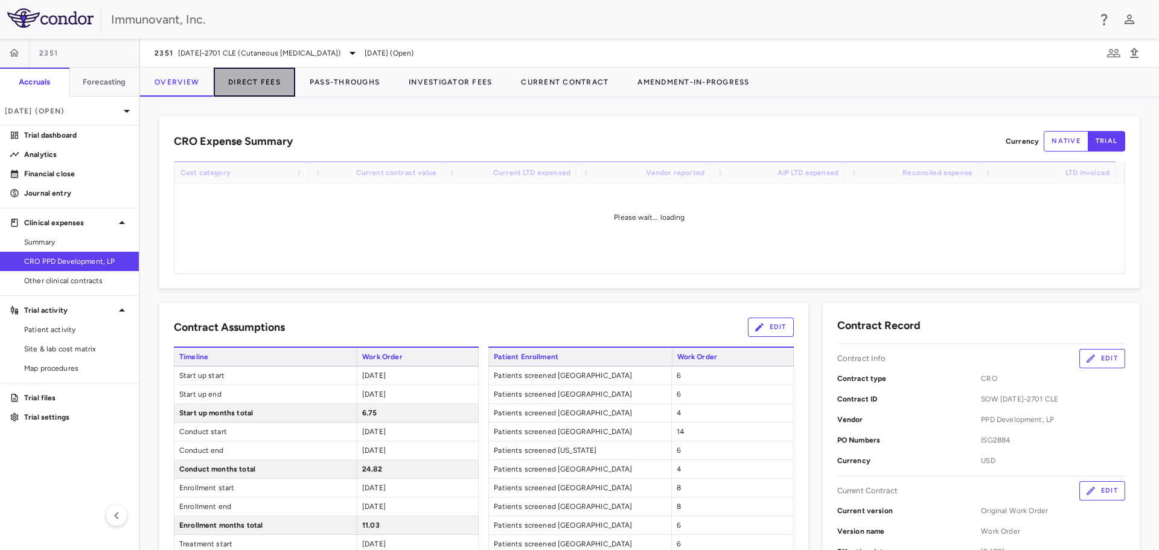
click at [253, 75] on button "Direct Fees" at bounding box center [254, 82] width 81 height 29
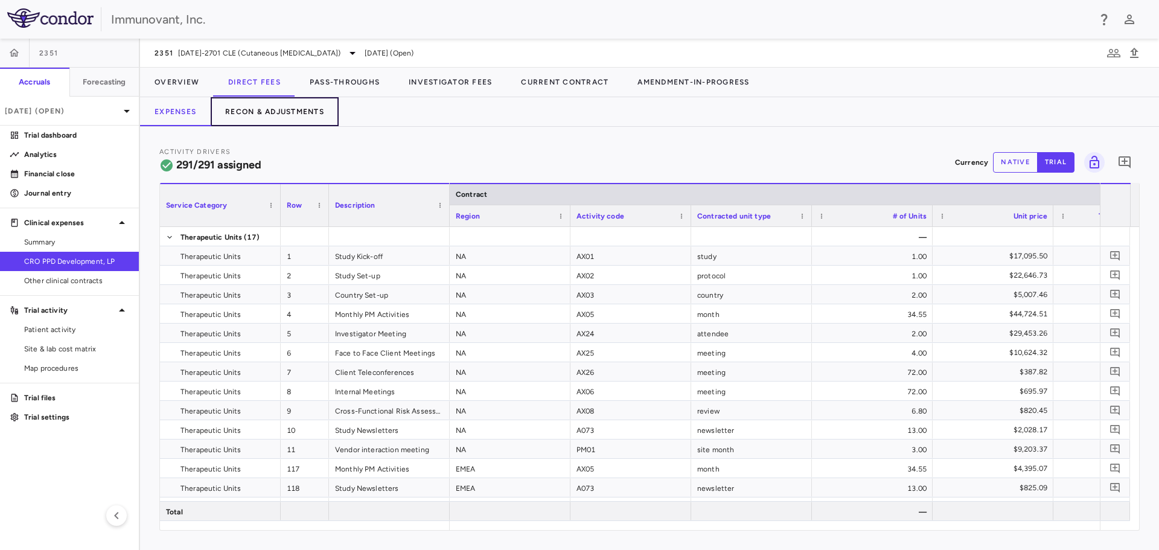
click at [245, 105] on button "Recon & Adjustments" at bounding box center [275, 111] width 128 height 29
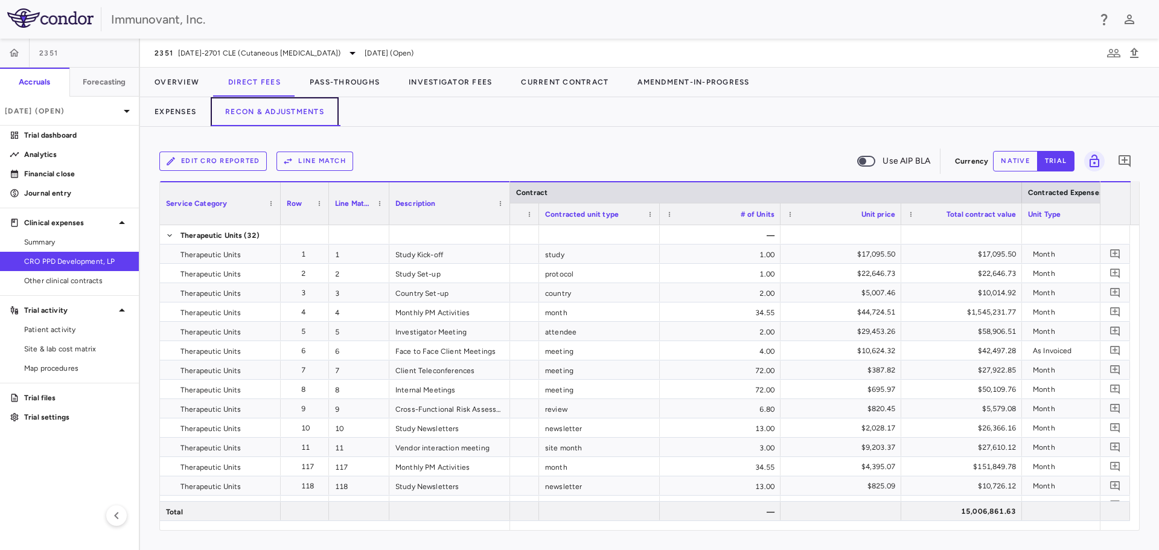
scroll to position [0, 343]
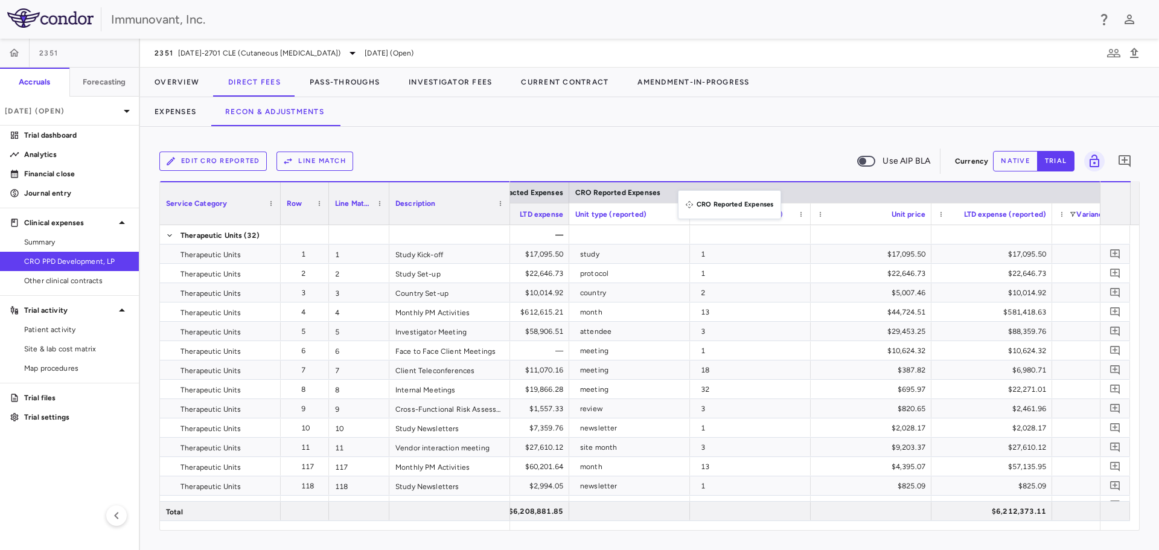
drag, startPoint x: 575, startPoint y: 191, endPoint x: 583, endPoint y: 192, distance: 8.5
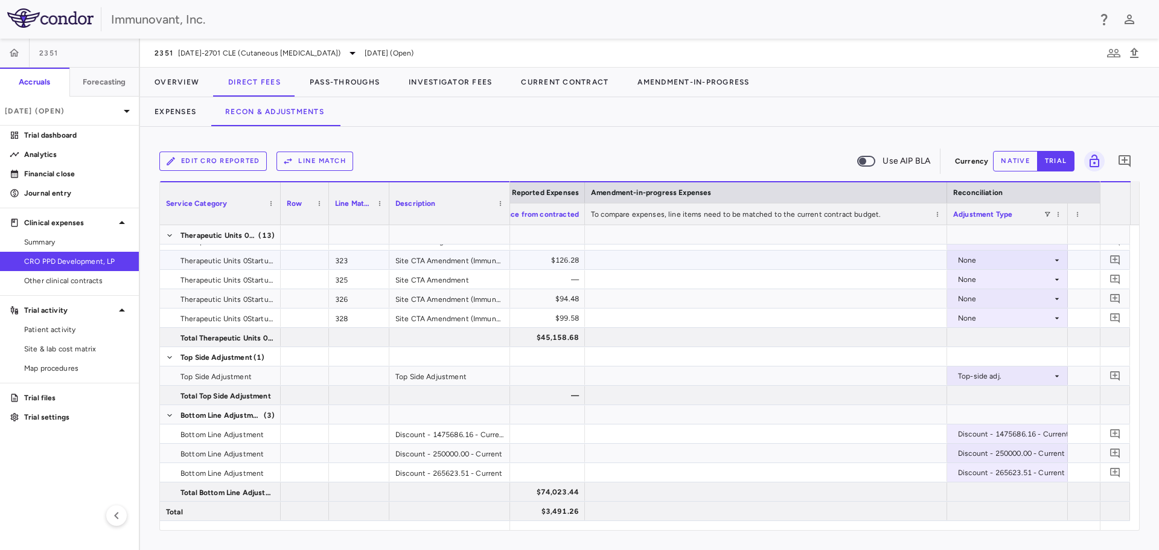
click at [1021, 262] on div "None" at bounding box center [1005, 259] width 94 height 19
drag, startPoint x: 989, startPoint y: 524, endPoint x: 1013, endPoint y: 524, distance: 23.5
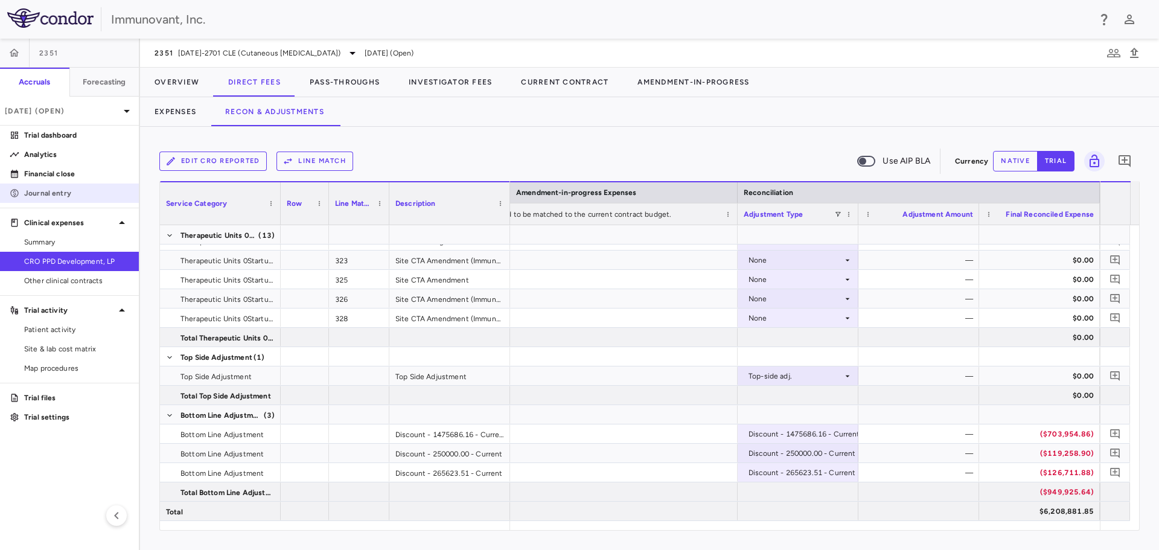
click at [44, 186] on link "Journal entry" at bounding box center [69, 193] width 139 height 18
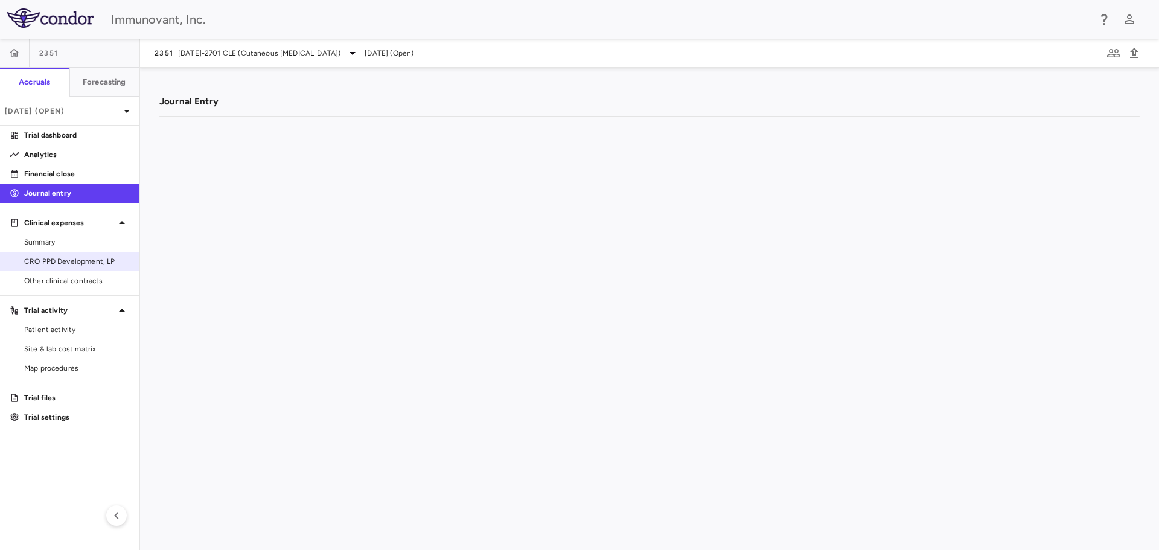
click at [86, 257] on span "CRO PPD Development, LP" at bounding box center [76, 261] width 105 height 11
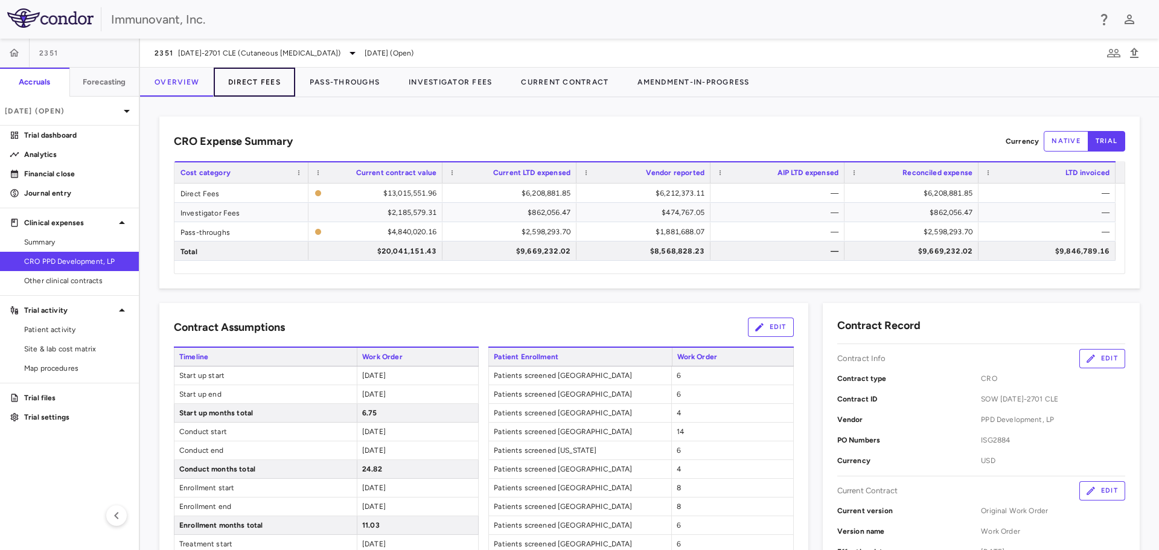
click at [269, 75] on button "Direct Fees" at bounding box center [254, 82] width 81 height 29
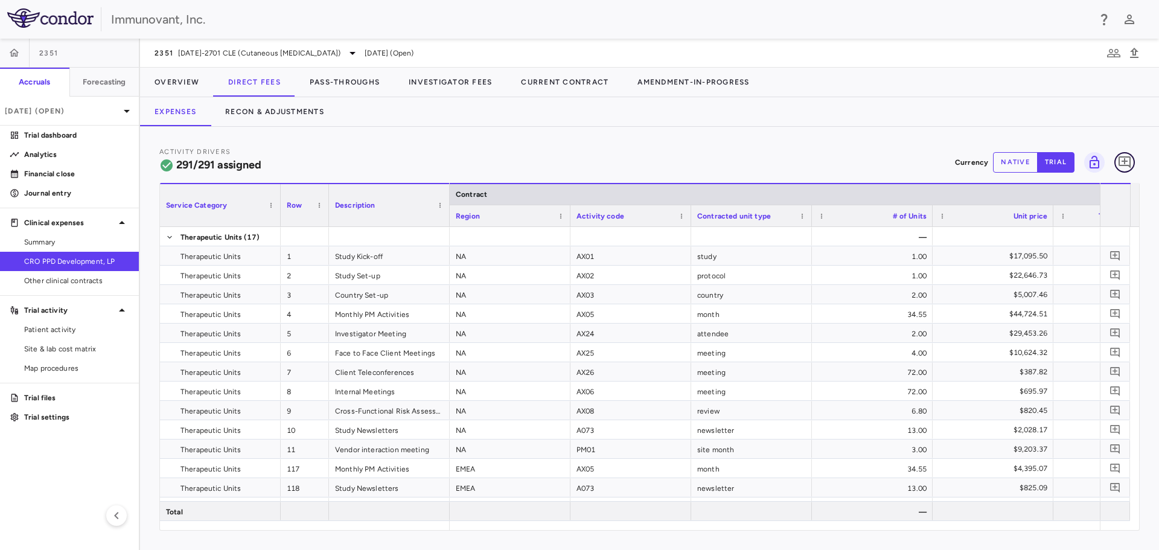
click at [1127, 159] on icon "Add comment" at bounding box center [1124, 162] width 14 height 14
click at [1083, 20] on icon "button" at bounding box center [1081, 18] width 8 height 8
click at [1114, 255] on icon "Add comment" at bounding box center [1115, 256] width 10 height 10
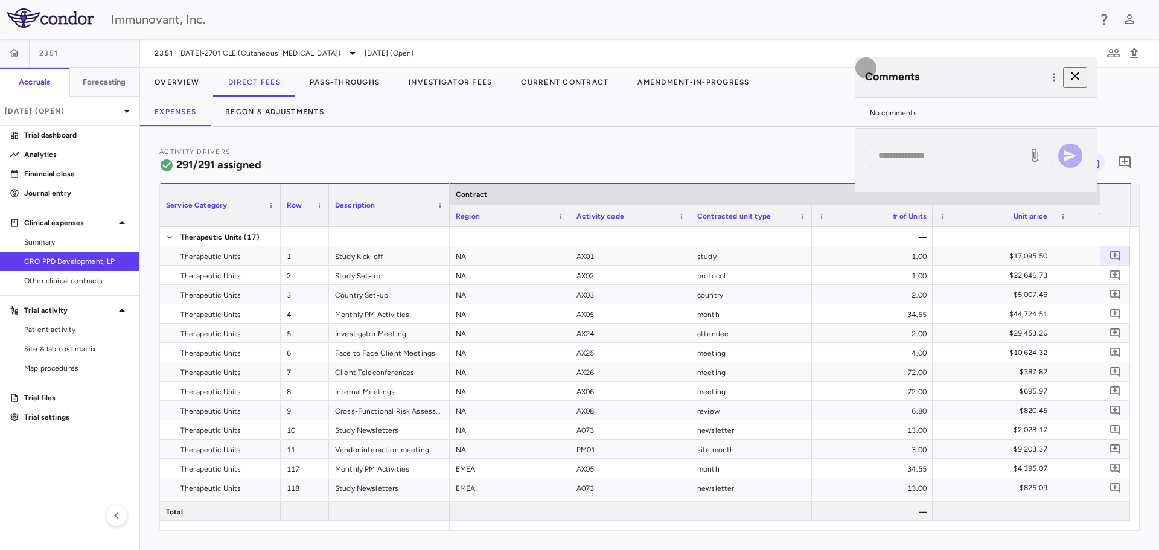
click at [1074, 75] on icon "button" at bounding box center [1075, 76] width 14 height 14
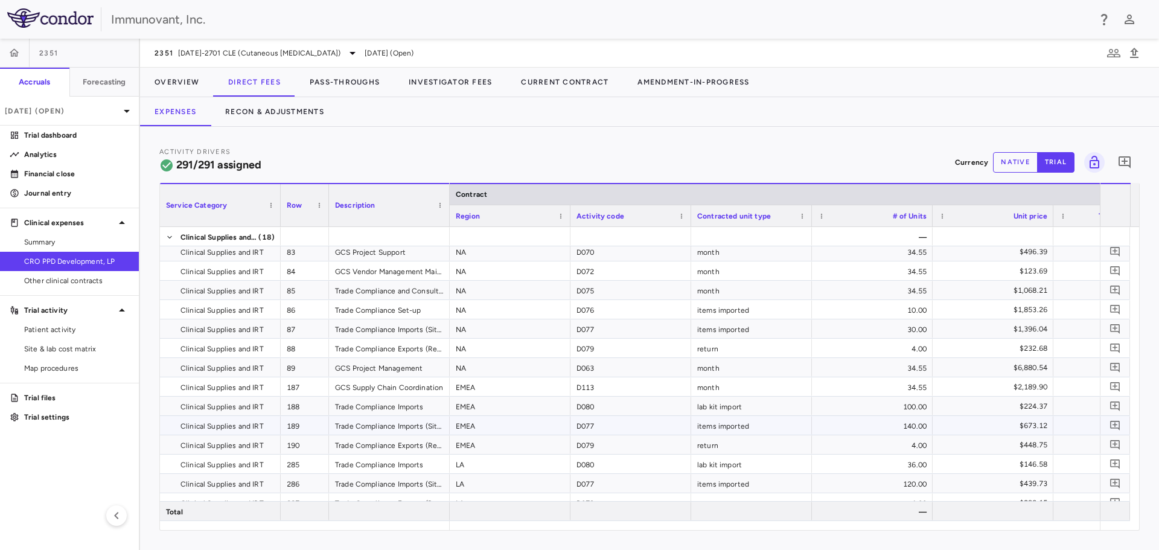
scroll to position [4345, 0]
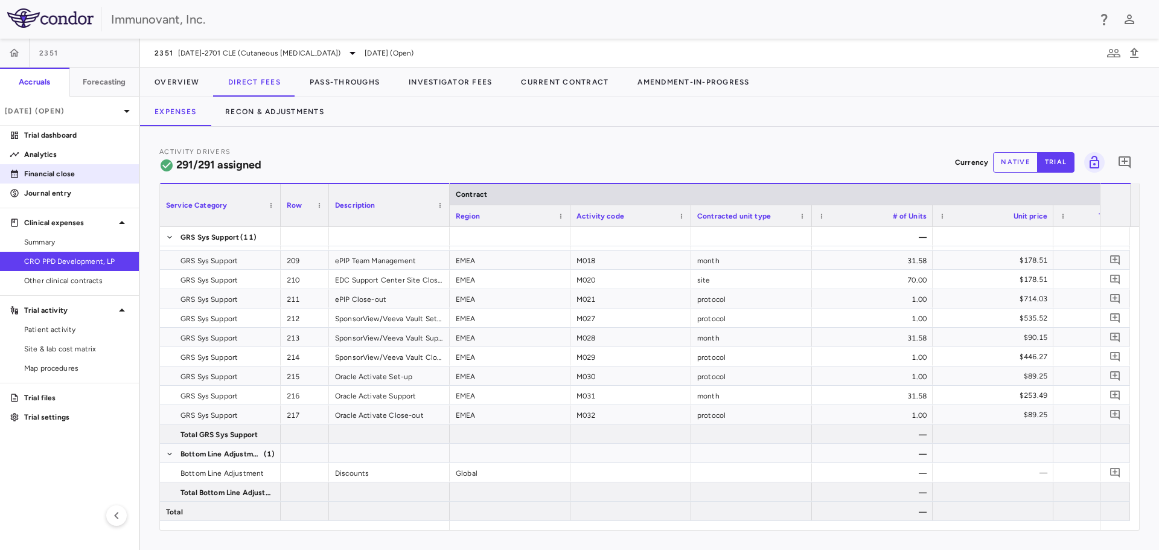
click at [65, 171] on p "Financial close" at bounding box center [76, 173] width 105 height 11
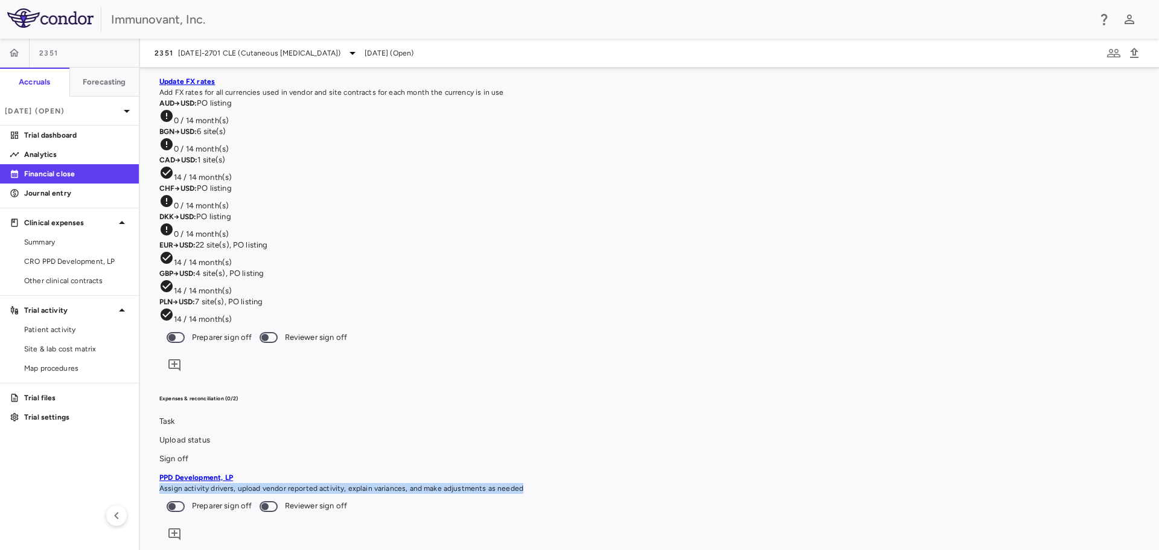
drag, startPoint x: 303, startPoint y: 279, endPoint x: 189, endPoint y: 263, distance: 115.1
click at [189, 484] on span "Assign activity drivers, upload vendor reported activity, explain variances, an…" at bounding box center [341, 488] width 364 height 8
drag, startPoint x: 271, startPoint y: 273, endPoint x: 336, endPoint y: 272, distance: 65.2
click at [273, 484] on span "Assign activity drivers, upload vendor reported activity, explain variances, an…" at bounding box center [341, 488] width 364 height 8
click at [514, 494] on div at bounding box center [649, 494] width 980 height 0
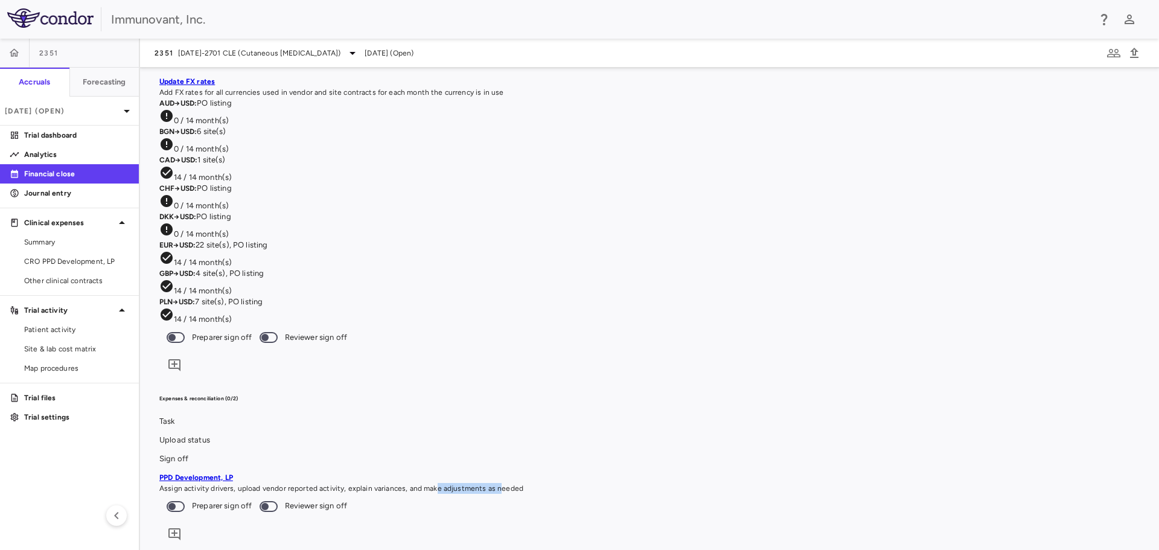
drag, startPoint x: 253, startPoint y: 281, endPoint x: 313, endPoint y: 281, distance: 59.1
click at [313, 484] on span "Assign activity drivers, upload vendor reported activity, explain variances, an…" at bounding box center [341, 488] width 364 height 8
click at [384, 472] on div "PPD Development, LP Assign activity drivers, upload vendor reported activity, e…" at bounding box center [649, 483] width 980 height 22
click at [180, 528] on icon "Add comment" at bounding box center [174, 534] width 12 height 12
click at [1028, 85] on icon "button" at bounding box center [1025, 85] width 8 height 8
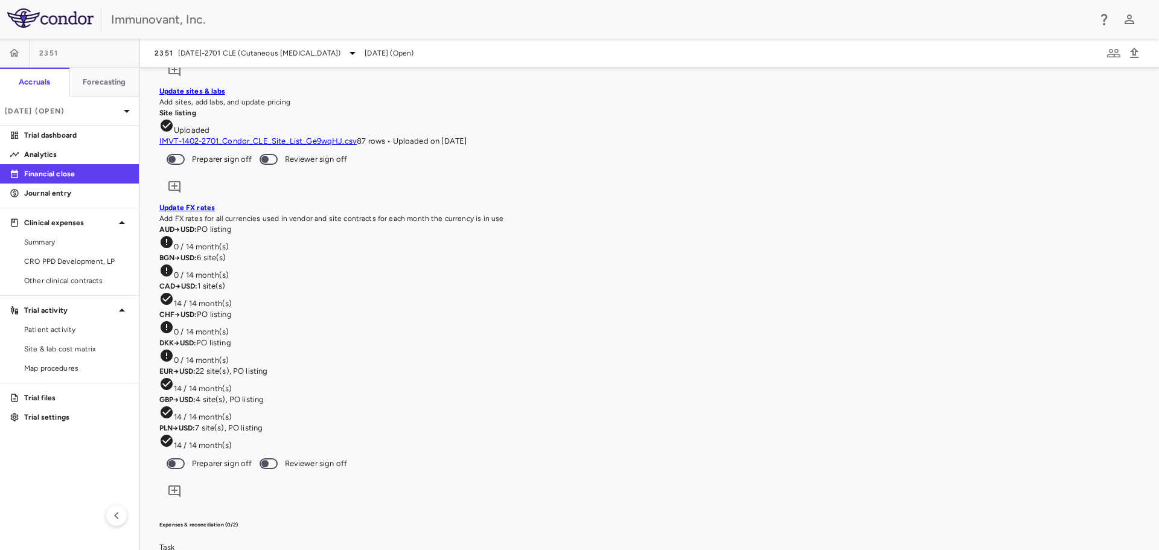
scroll to position [1207, 0]
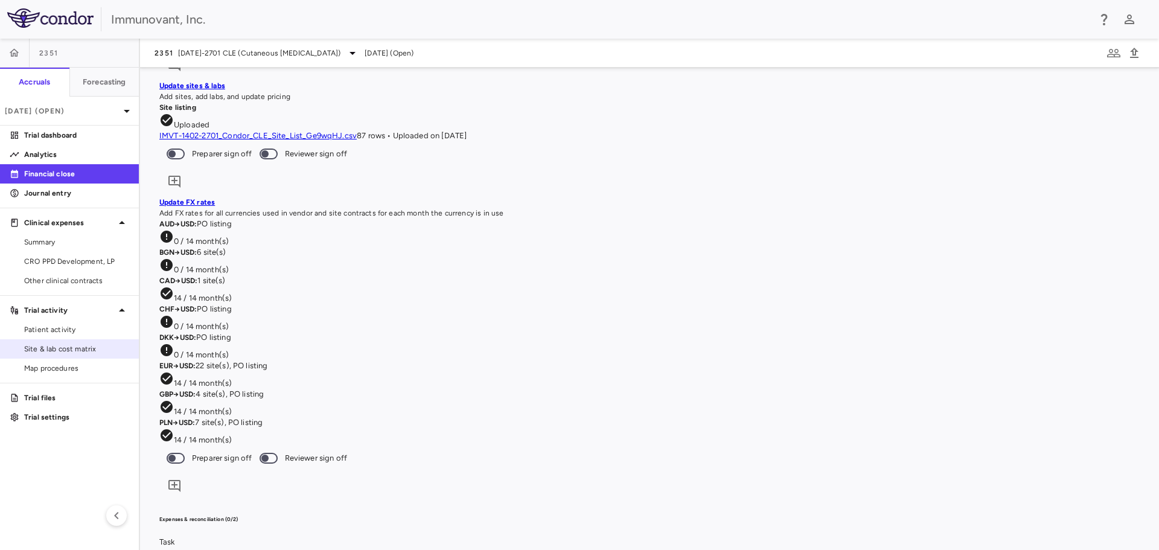
click at [58, 347] on span "Site & lab cost matrix" at bounding box center [76, 348] width 105 height 11
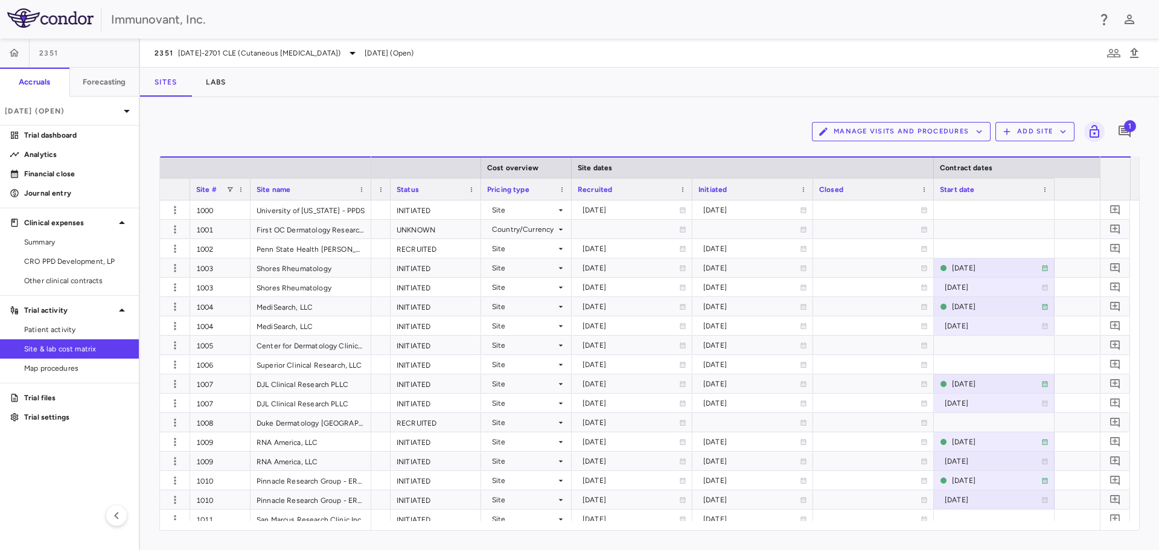
scroll to position [0, 625]
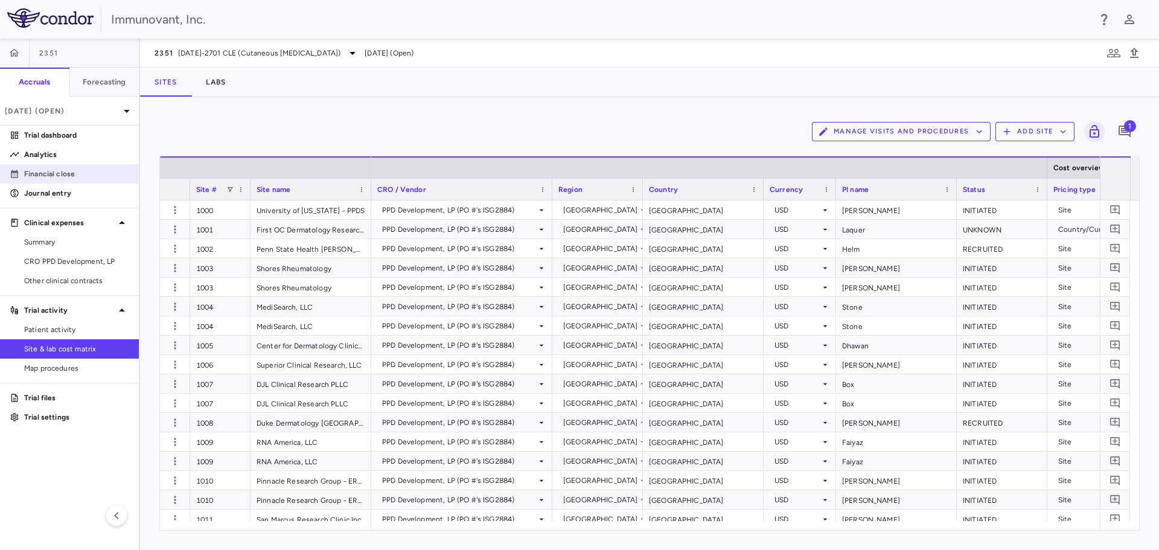
click at [54, 171] on p "Financial close" at bounding box center [76, 173] width 105 height 11
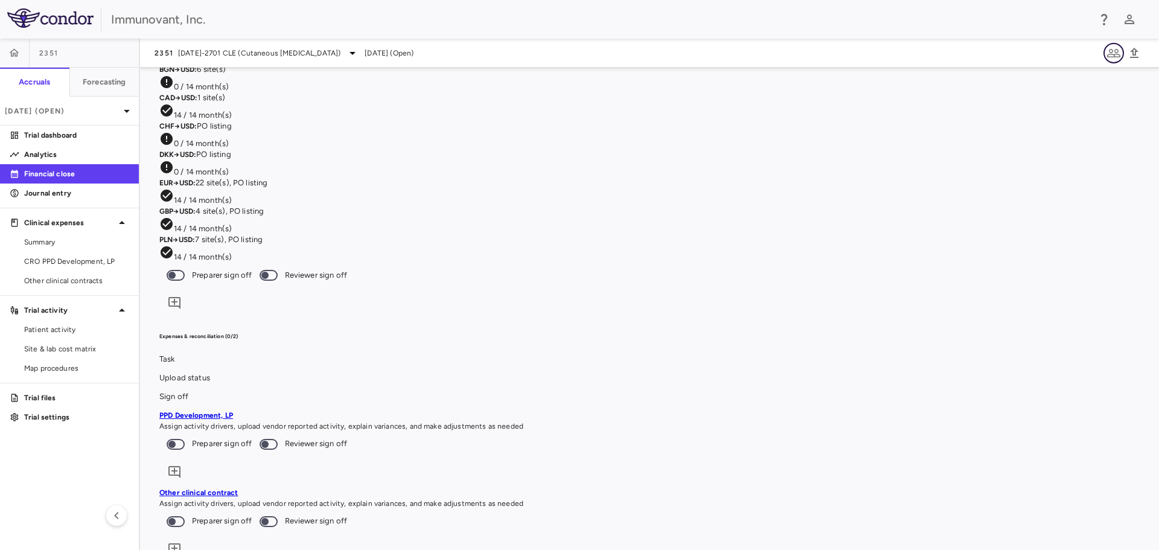
click at [1111, 51] on icon "button" at bounding box center [1113, 53] width 14 height 14
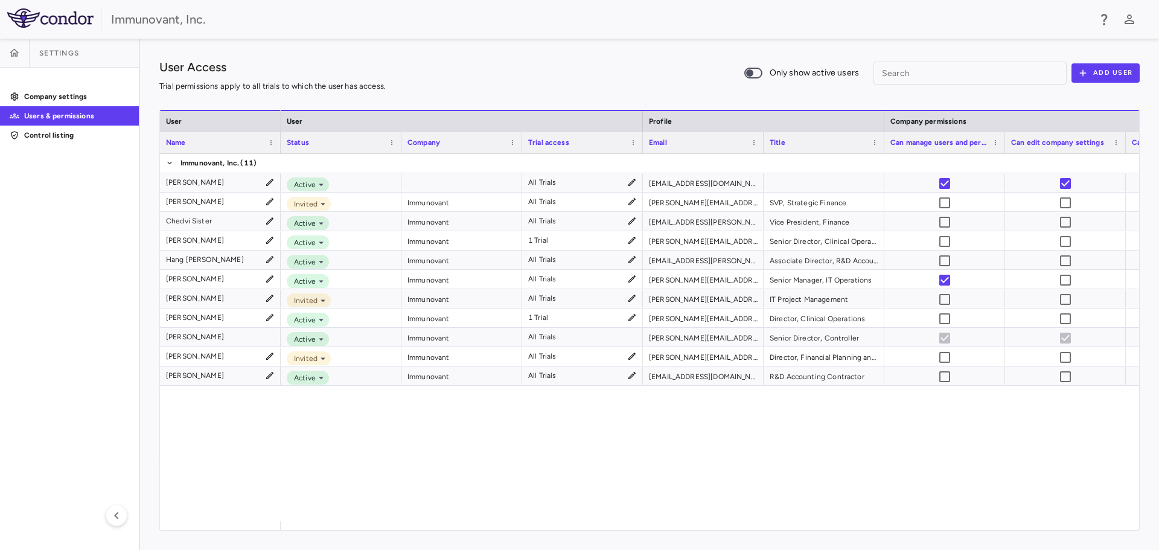
click at [808, 460] on div "Active All Trials akram.yanny@immunovant.com Invited Immunovant All Trials andr…" at bounding box center [710, 337] width 858 height 367
click at [36, 130] on p "Control listing" at bounding box center [76, 135] width 105 height 11
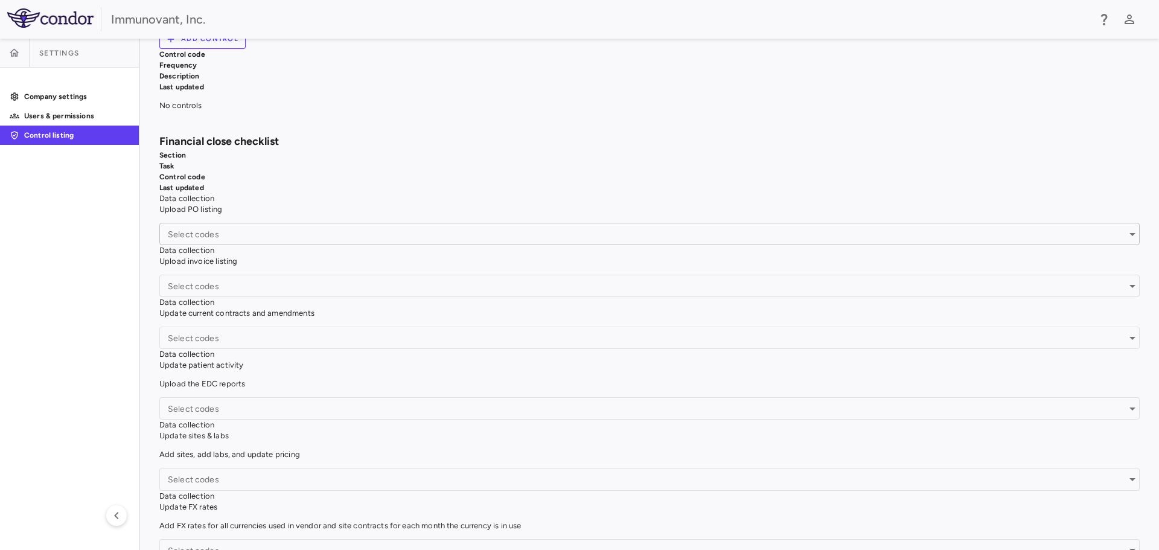
click at [815, 245] on input "Select codes" at bounding box center [645, 234] width 972 height 22
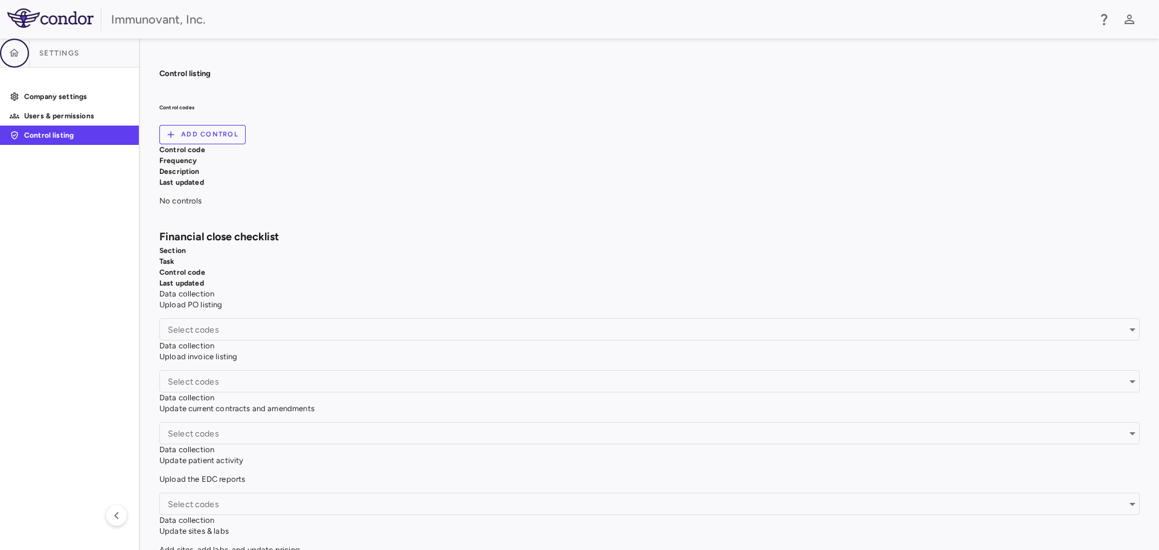
click at [22, 48] on button "button" at bounding box center [14, 53] width 29 height 29
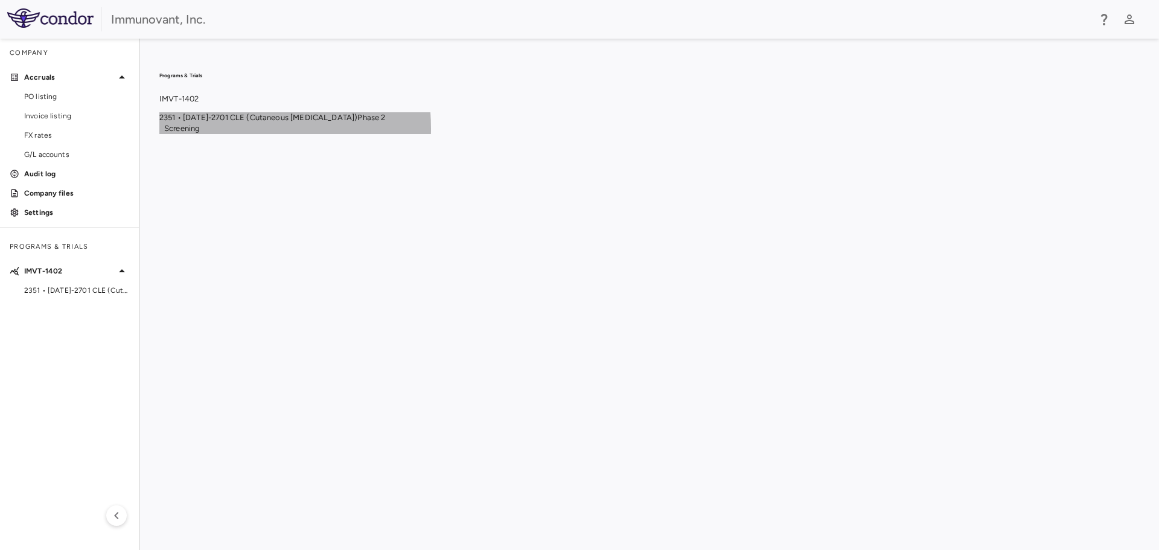
click at [385, 122] on span "Phase 2" at bounding box center [371, 117] width 28 height 9
